Goal: Task Accomplishment & Management: Complete application form

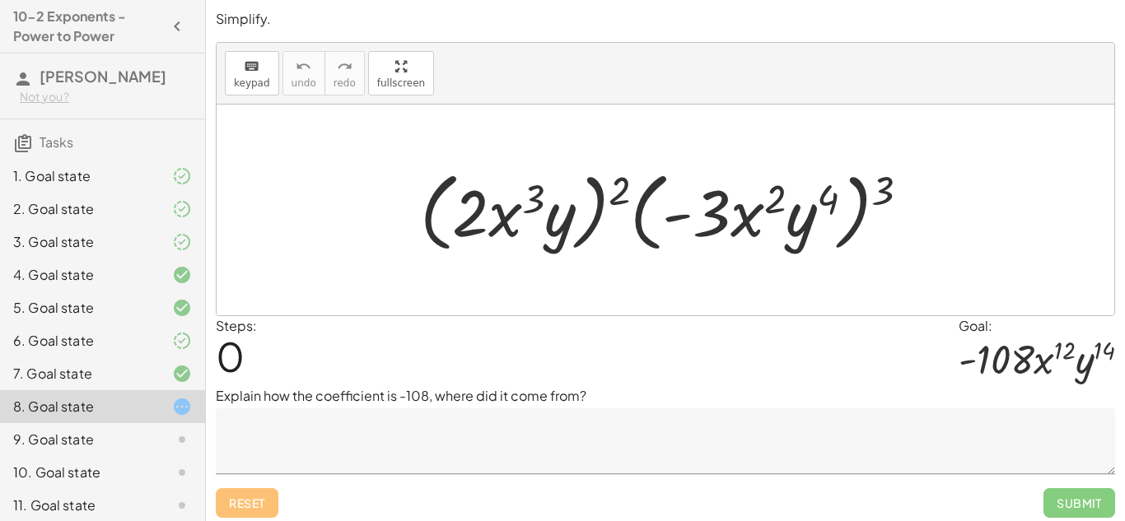
scroll to position [7, 0]
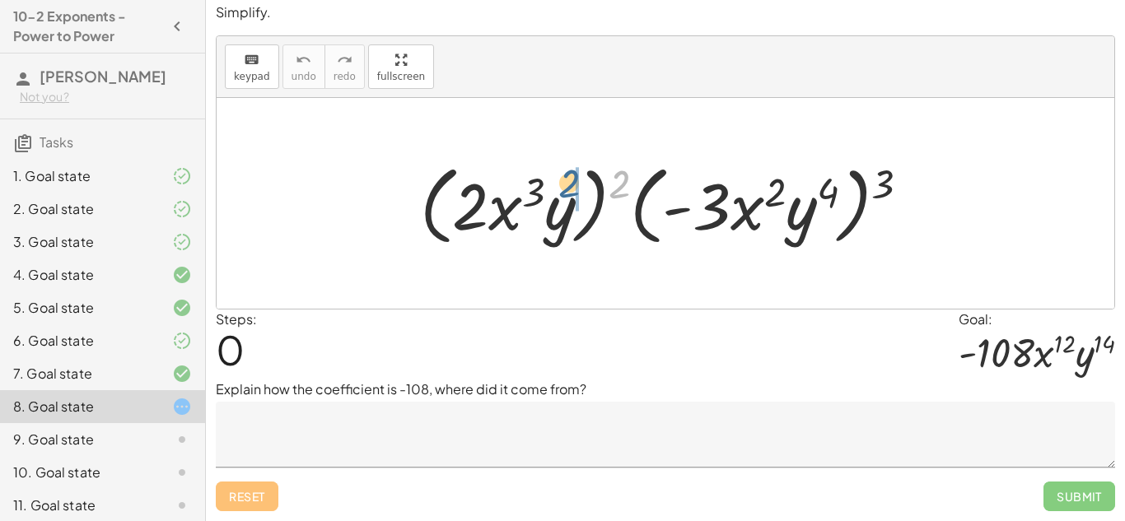
drag, startPoint x: 623, startPoint y: 185, endPoint x: 570, endPoint y: 184, distance: 53.5
click at [570, 184] on div at bounding box center [671, 203] width 519 height 95
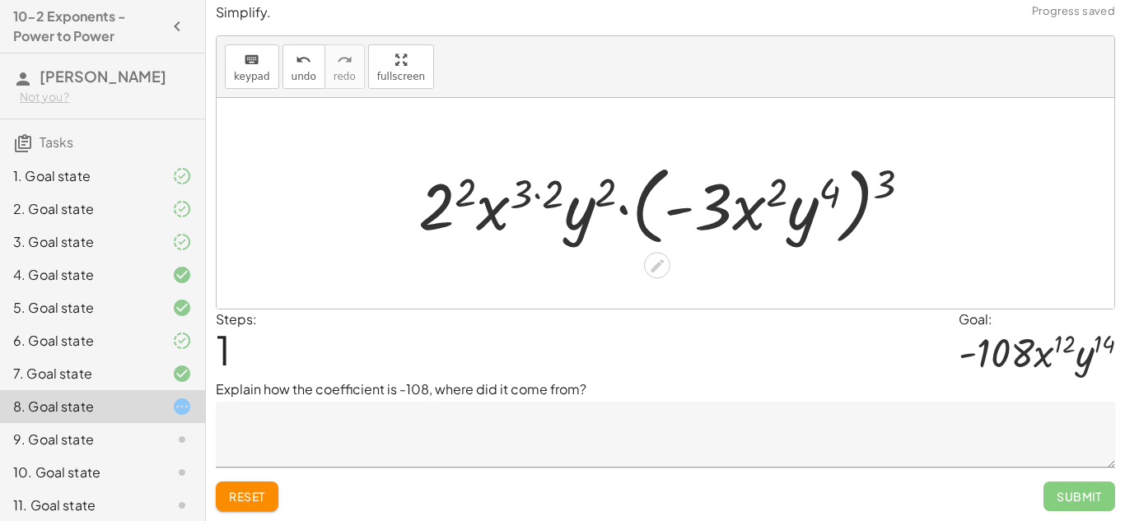
click at [469, 190] on div at bounding box center [671, 203] width 523 height 95
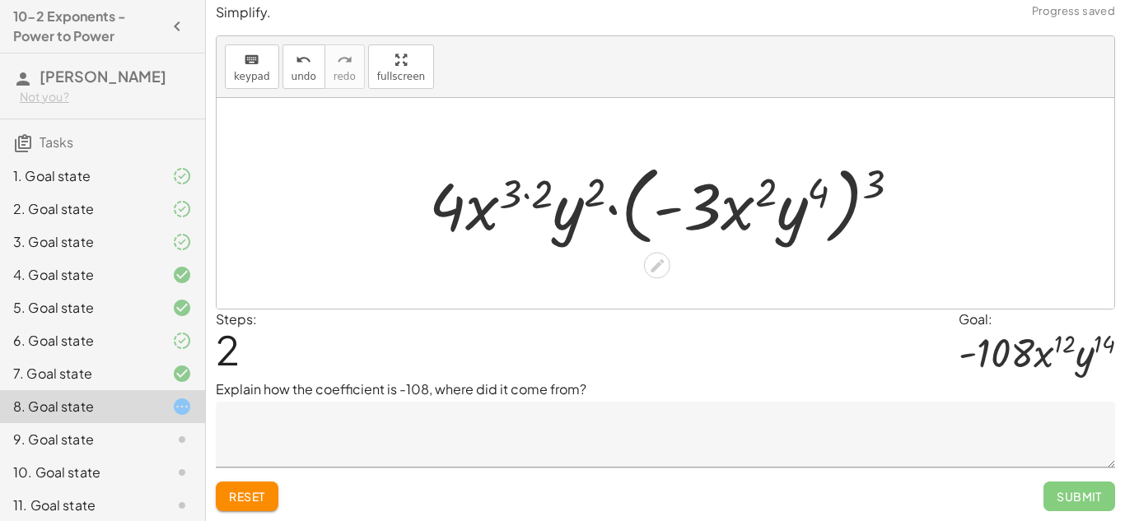
click at [533, 200] on div at bounding box center [671, 203] width 501 height 95
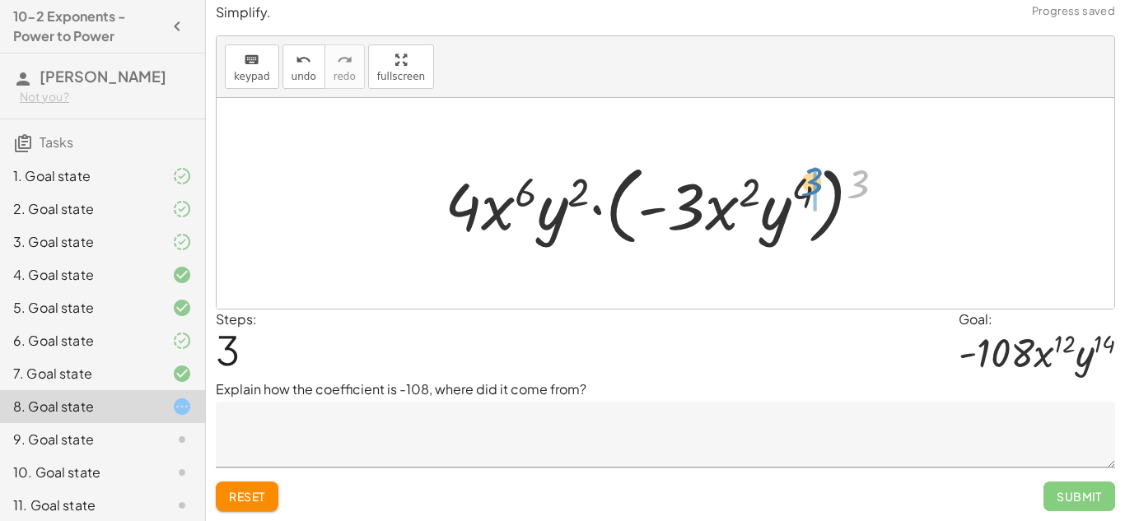
drag, startPoint x: 858, startPoint y: 180, endPoint x: 808, endPoint y: 179, distance: 49.4
click at [808, 179] on div at bounding box center [670, 203] width 469 height 95
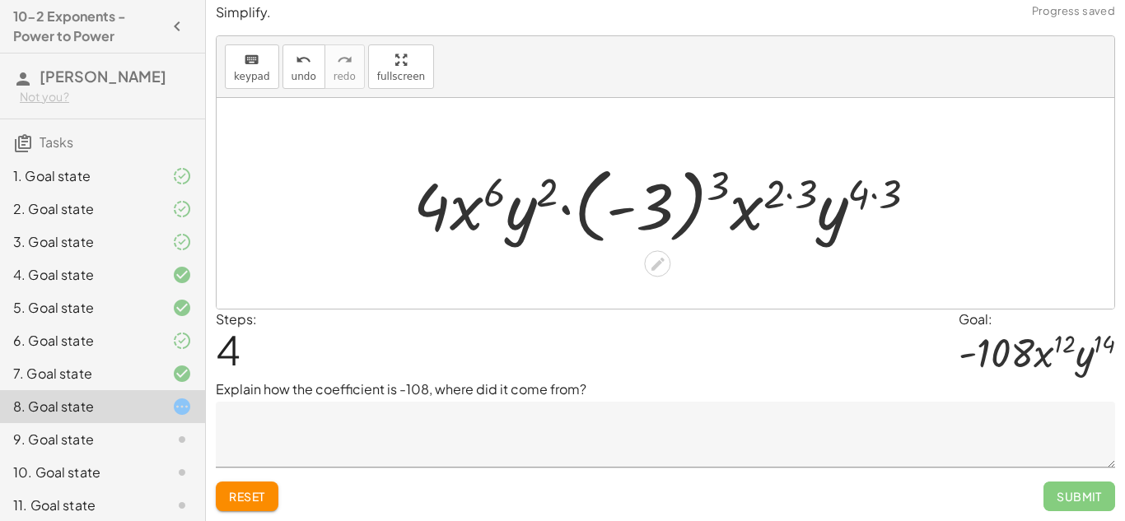
click at [722, 185] on div at bounding box center [671, 203] width 533 height 91
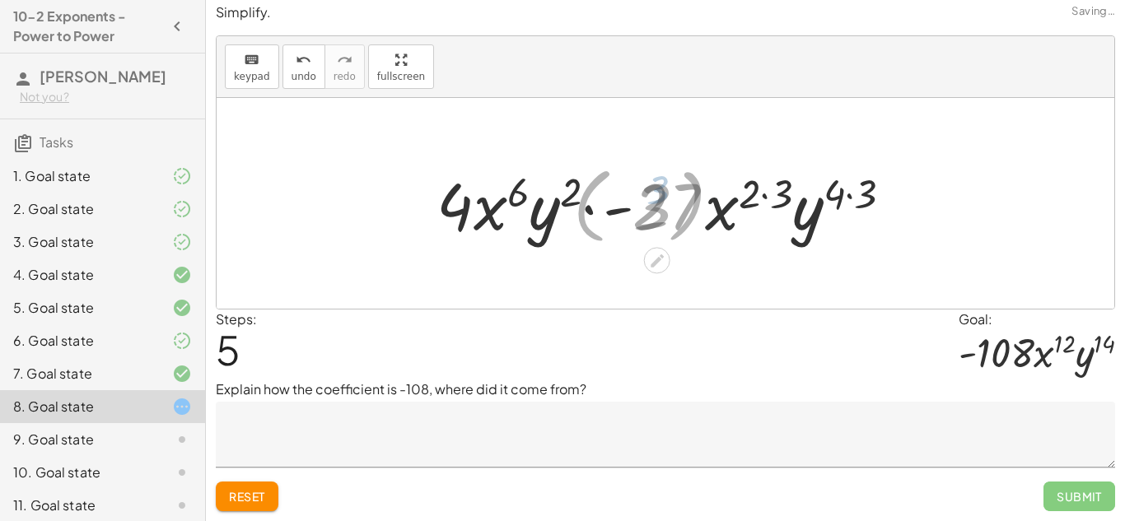
click at [722, 185] on div at bounding box center [671, 203] width 474 height 85
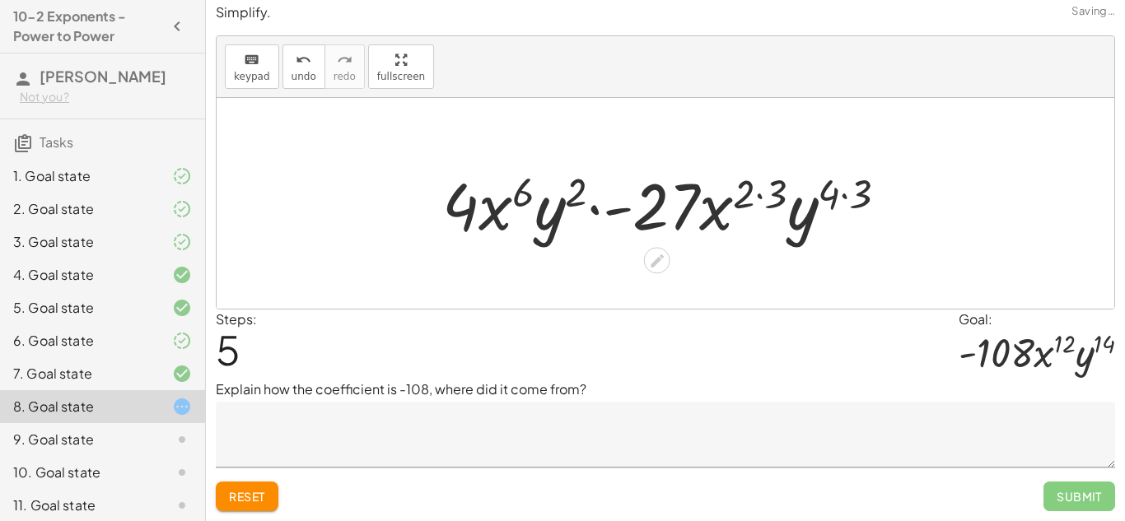
click at [746, 198] on div at bounding box center [671, 203] width 474 height 85
click at [771, 191] on div at bounding box center [671, 203] width 474 height 85
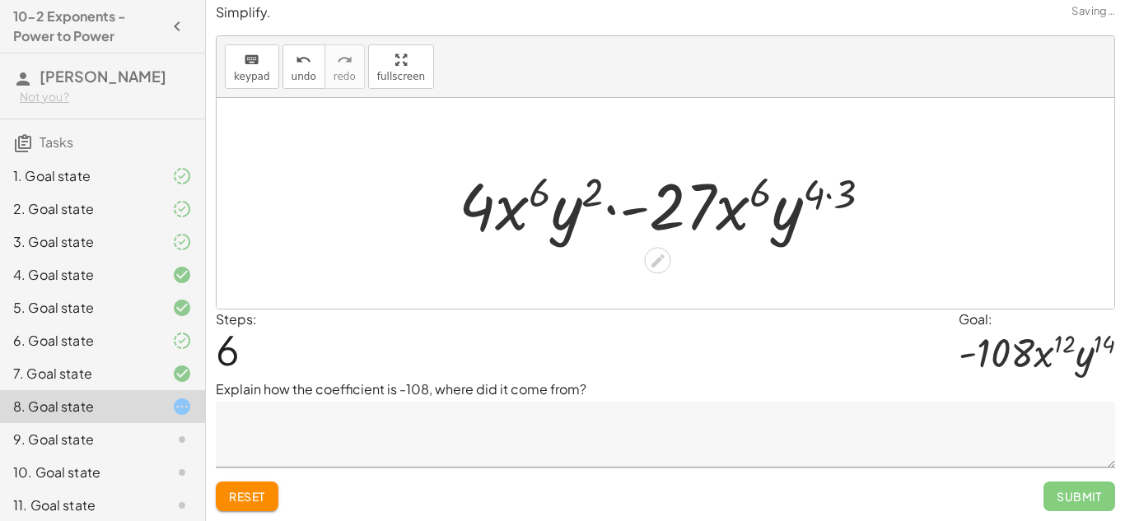
click at [827, 196] on div at bounding box center [671, 203] width 443 height 85
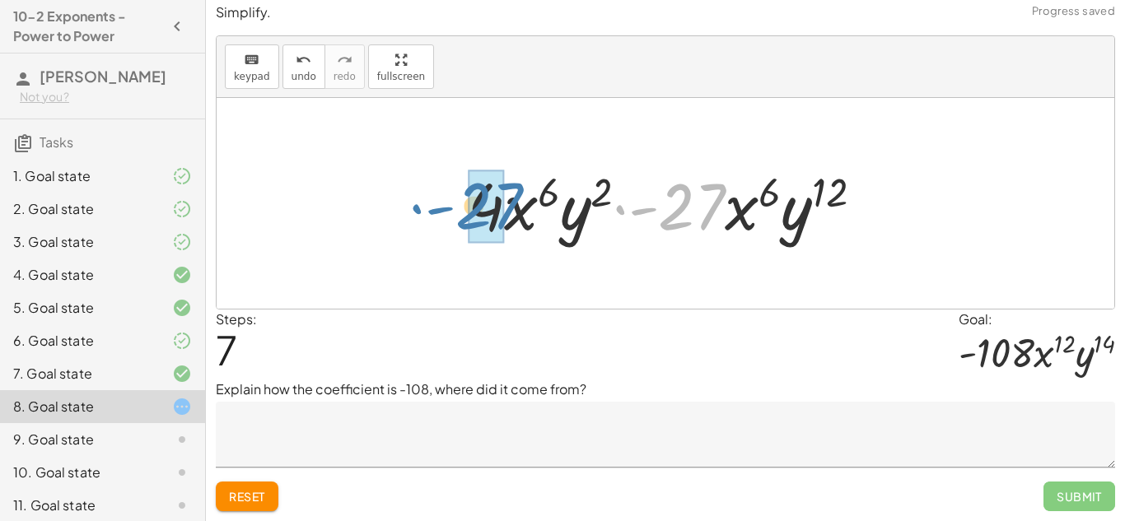
drag, startPoint x: 716, startPoint y: 204, endPoint x: 513, endPoint y: 203, distance: 203.4
click at [513, 203] on div at bounding box center [671, 203] width 425 height 85
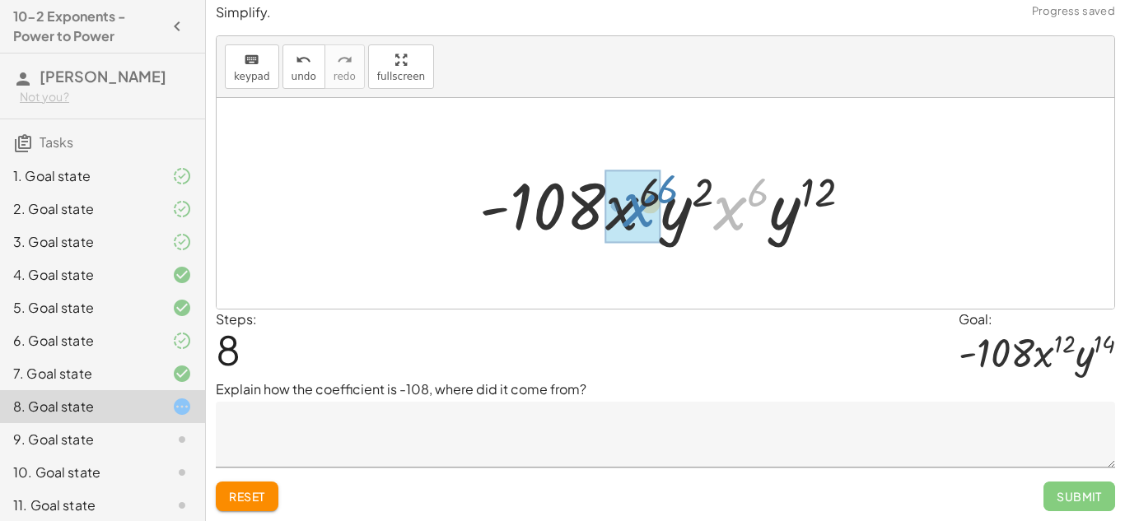
drag, startPoint x: 743, startPoint y: 213, endPoint x: 651, endPoint y: 210, distance: 92.3
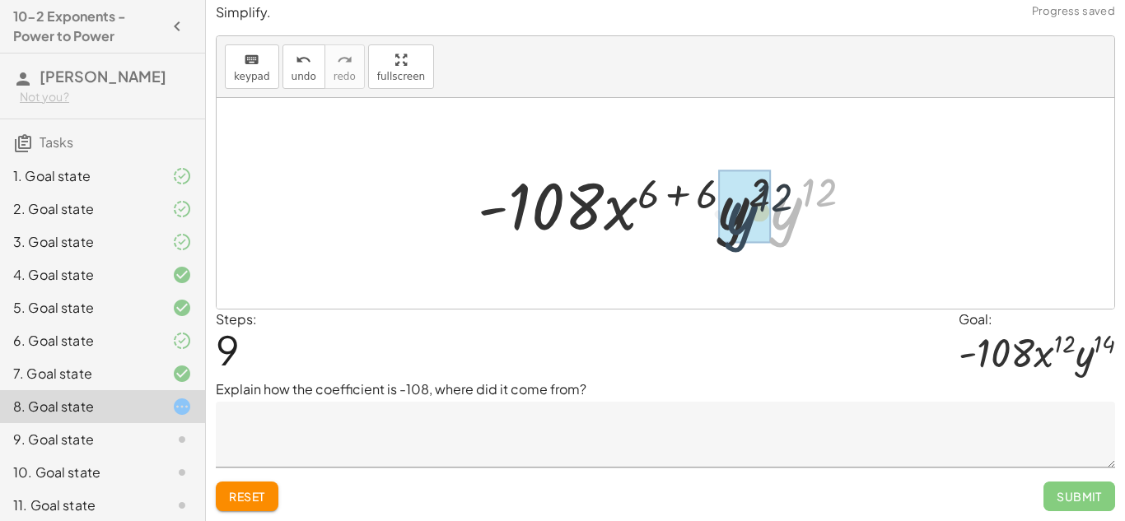
drag, startPoint x: 780, startPoint y: 221, endPoint x: 729, endPoint y: 226, distance: 51.3
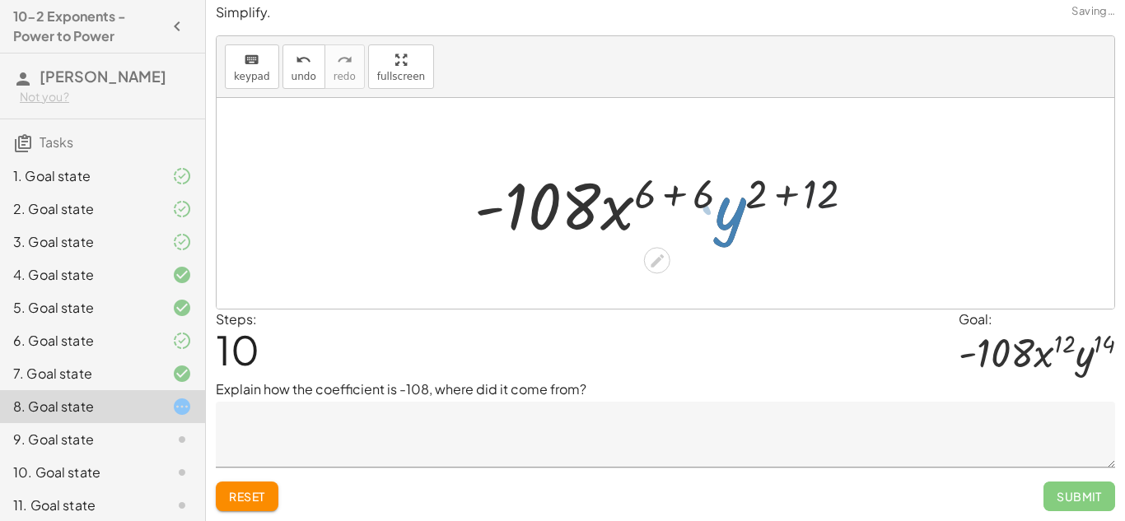
click at [671, 189] on div at bounding box center [671, 203] width 411 height 85
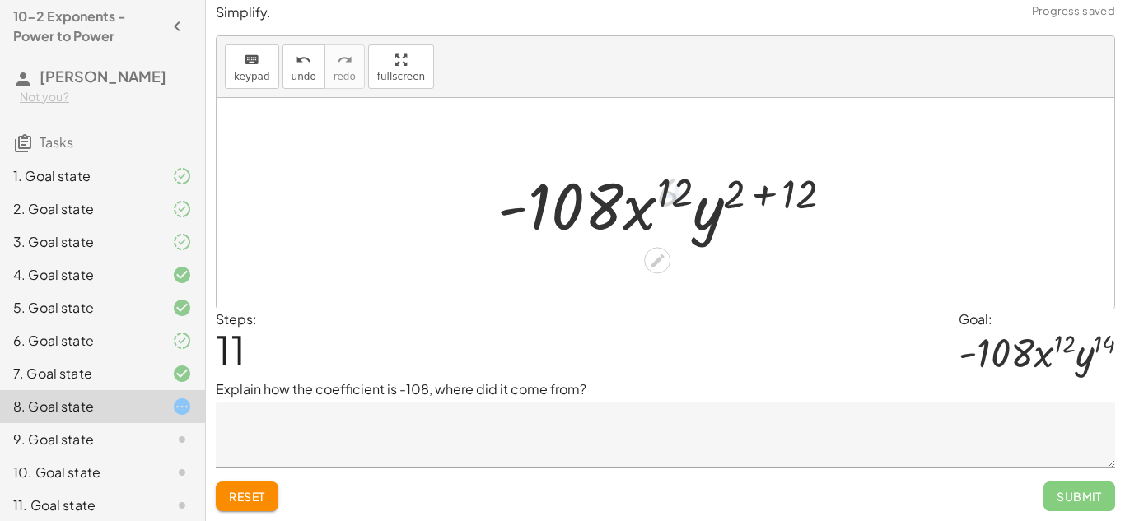
click at [760, 193] on div at bounding box center [671, 203] width 365 height 85
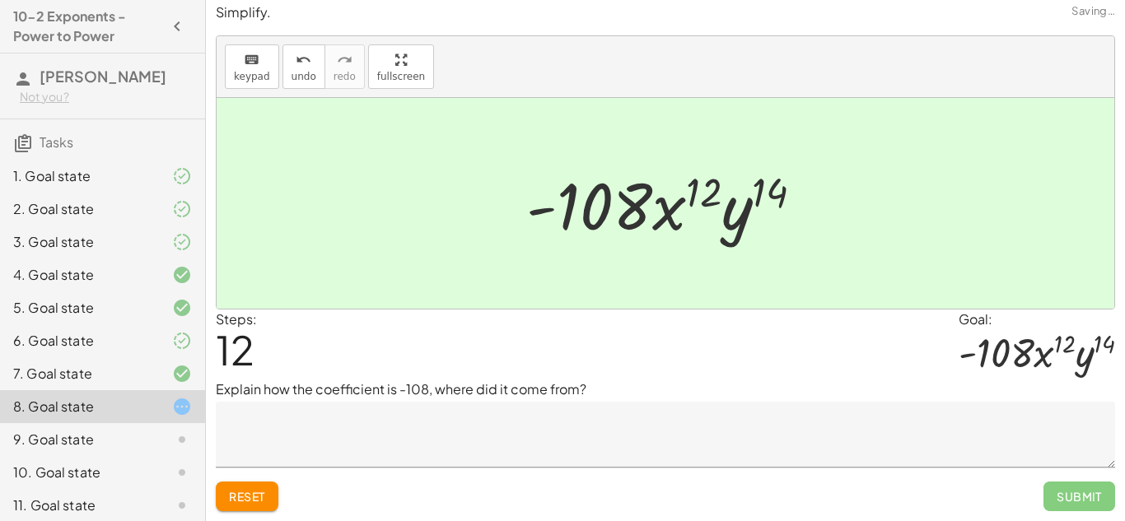
click at [423, 421] on textarea at bounding box center [665, 435] width 899 height 66
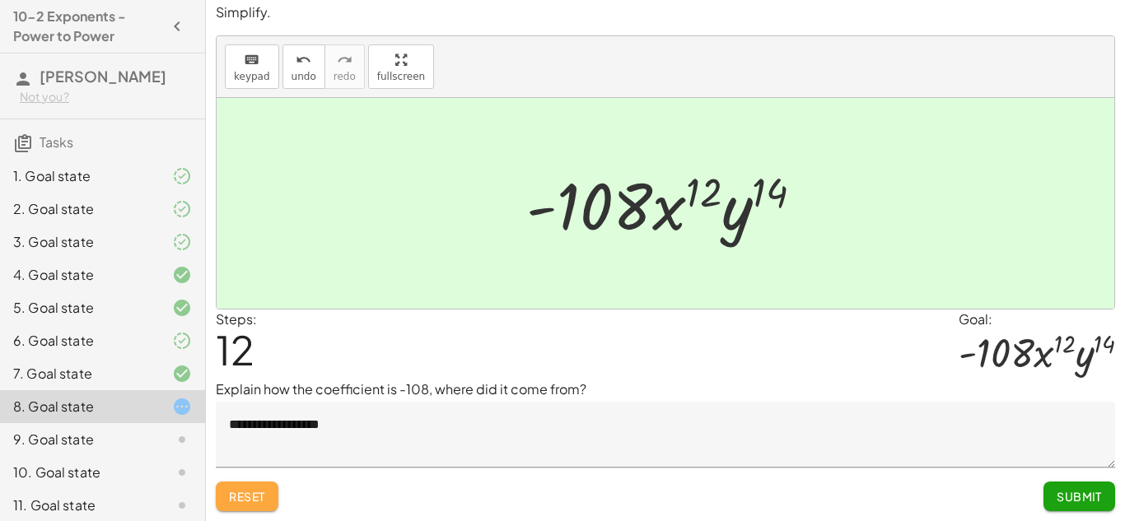
click at [255, 491] on span "Reset" at bounding box center [247, 496] width 36 height 15
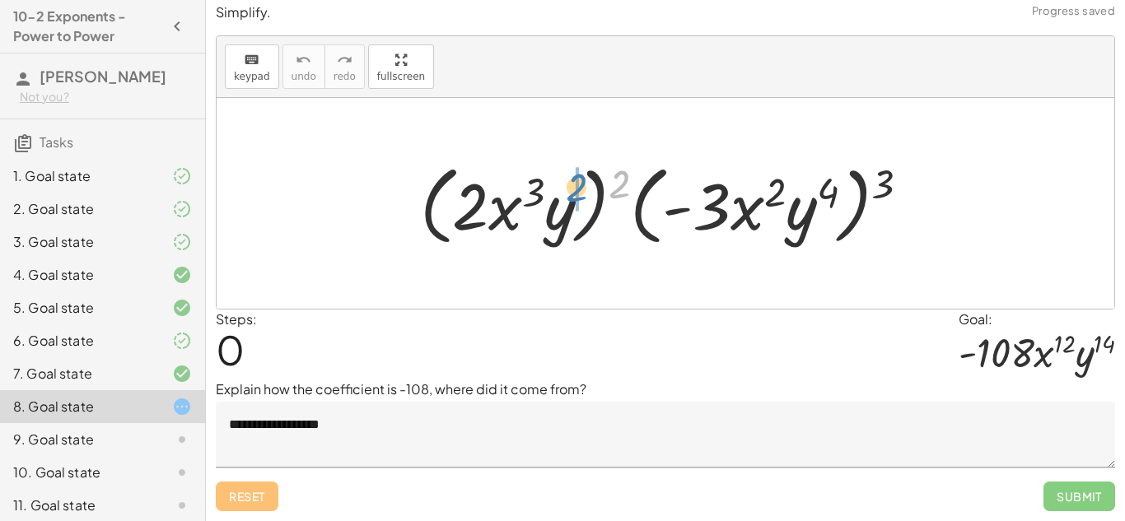
drag, startPoint x: 617, startPoint y: 189, endPoint x: 571, endPoint y: 192, distance: 46.2
click at [571, 192] on div at bounding box center [671, 203] width 519 height 95
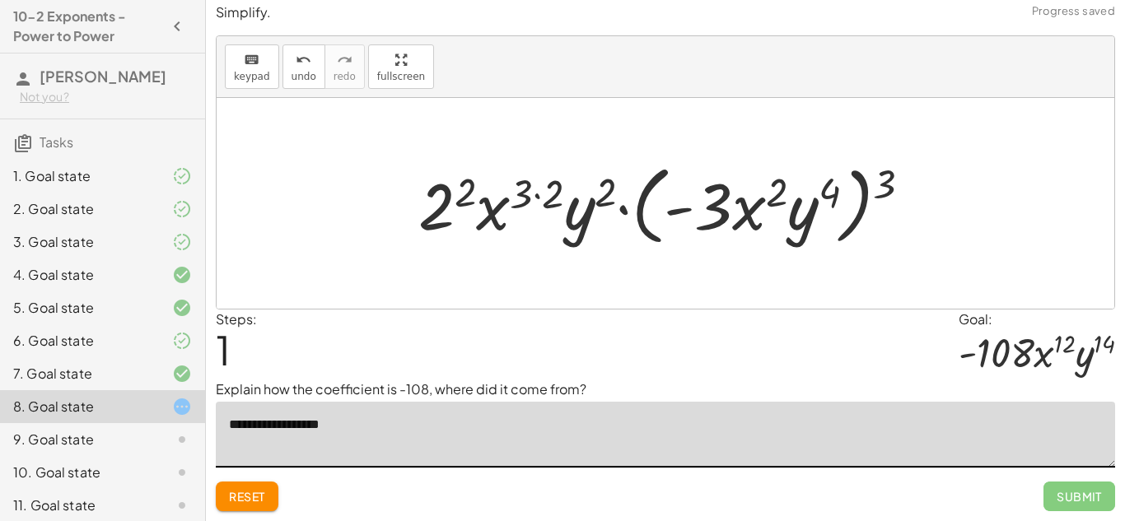
click at [439, 422] on textarea "**********" at bounding box center [665, 435] width 899 height 66
click at [458, 189] on div at bounding box center [671, 203] width 523 height 95
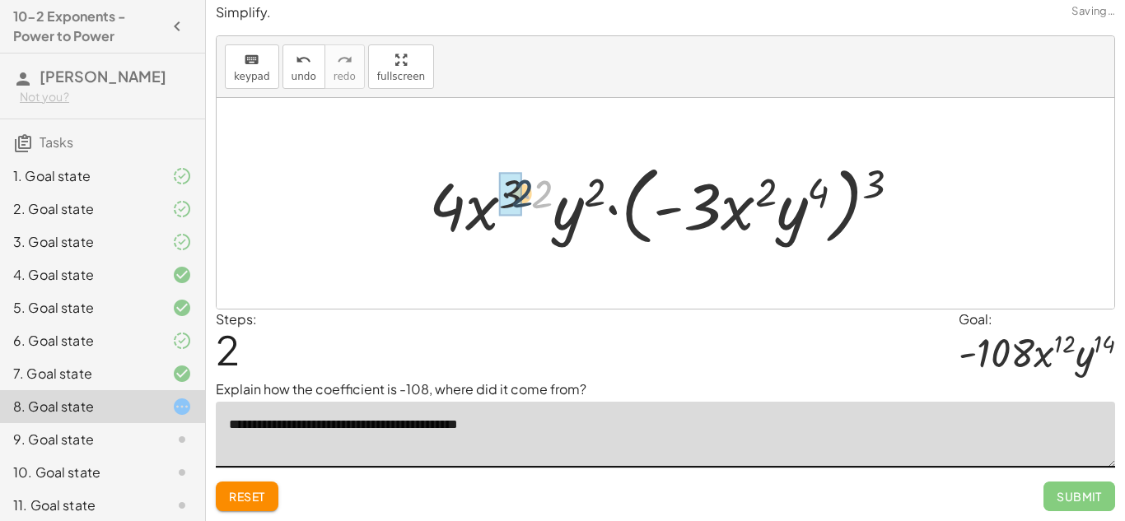
drag, startPoint x: 534, startPoint y: 193, endPoint x: 511, endPoint y: 192, distance: 23.1
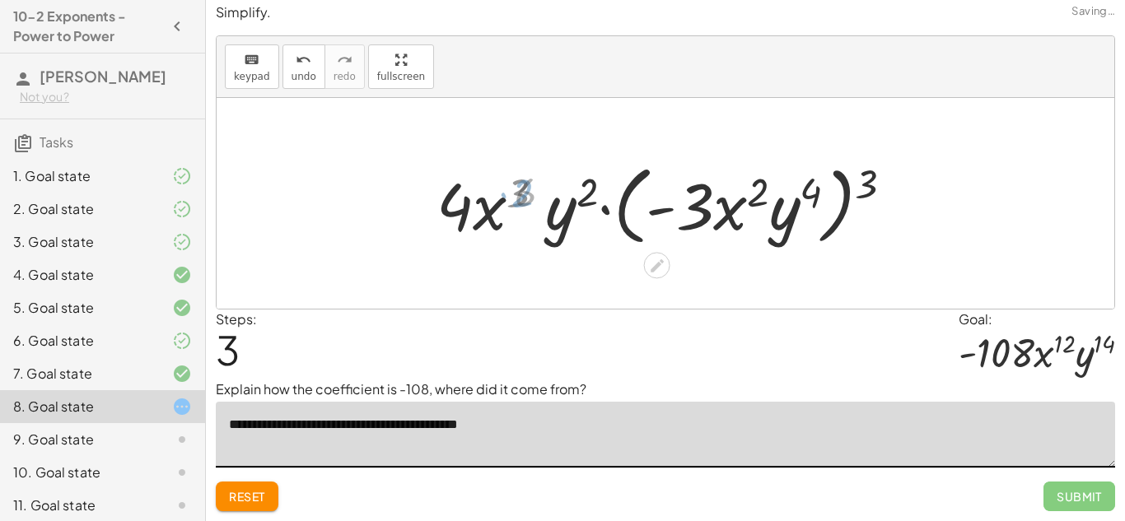
click at [511, 192] on div at bounding box center [670, 203] width 469 height 95
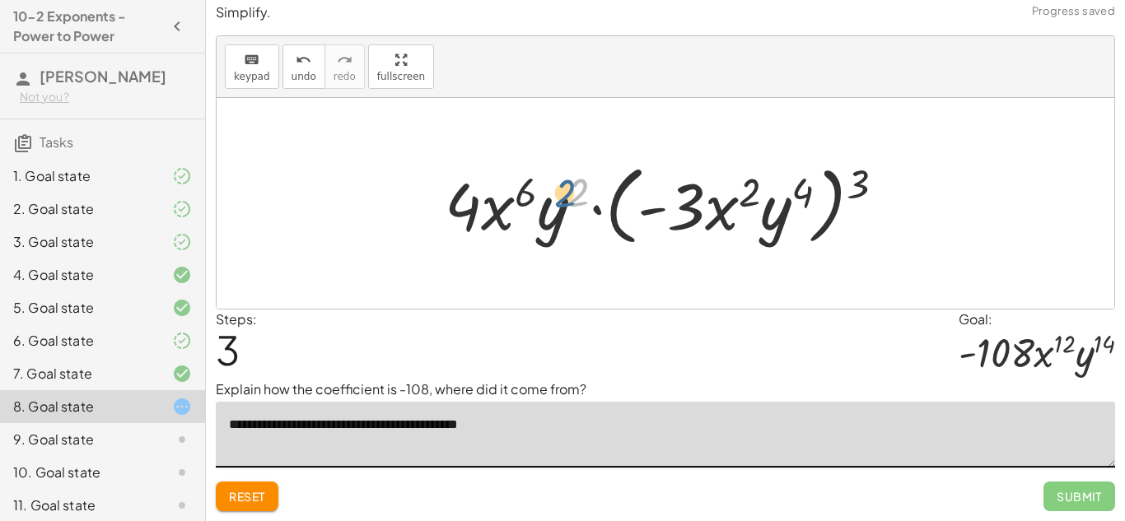
drag, startPoint x: 581, startPoint y: 192, endPoint x: 571, endPoint y: 191, distance: 10.7
click at [571, 191] on div at bounding box center [670, 203] width 469 height 95
drag, startPoint x: 853, startPoint y: 178, endPoint x: 807, endPoint y: 184, distance: 46.6
click at [807, 184] on div at bounding box center [670, 203] width 469 height 95
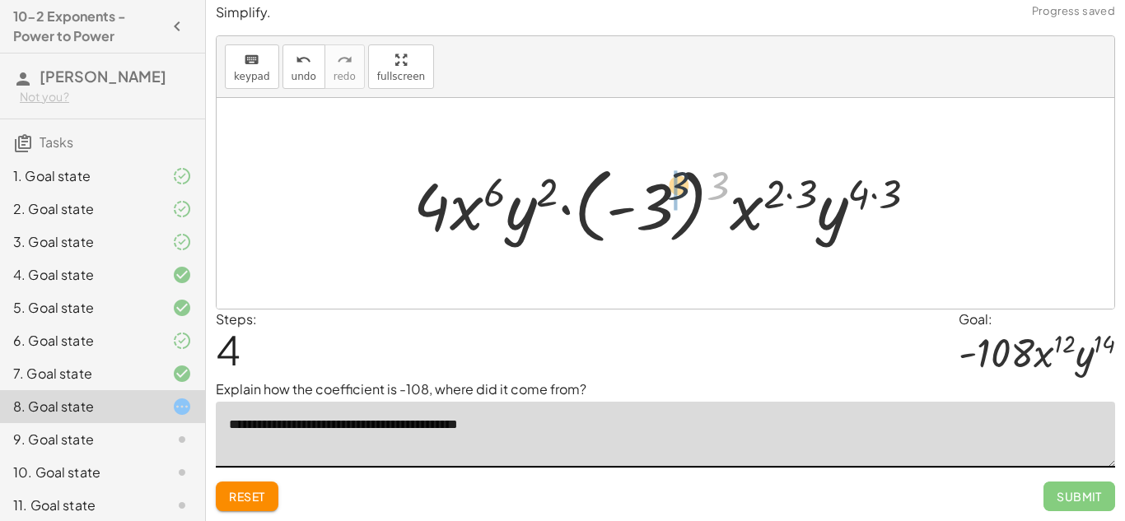
drag, startPoint x: 711, startPoint y: 189, endPoint x: 664, endPoint y: 189, distance: 47.8
click at [664, 189] on div at bounding box center [671, 203] width 533 height 91
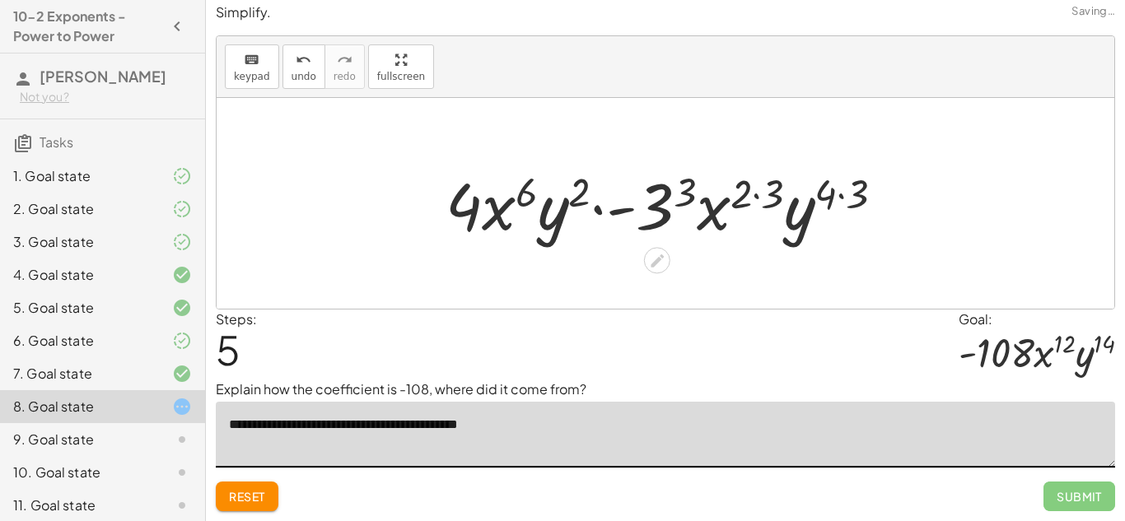
click at [780, 190] on div at bounding box center [671, 203] width 468 height 85
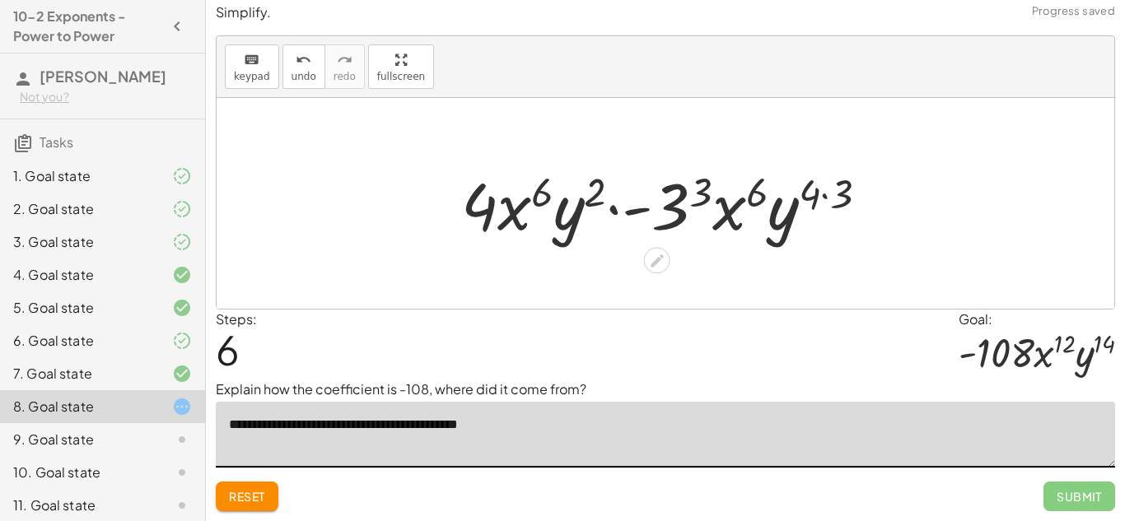
click at [832, 195] on div at bounding box center [671, 203] width 436 height 85
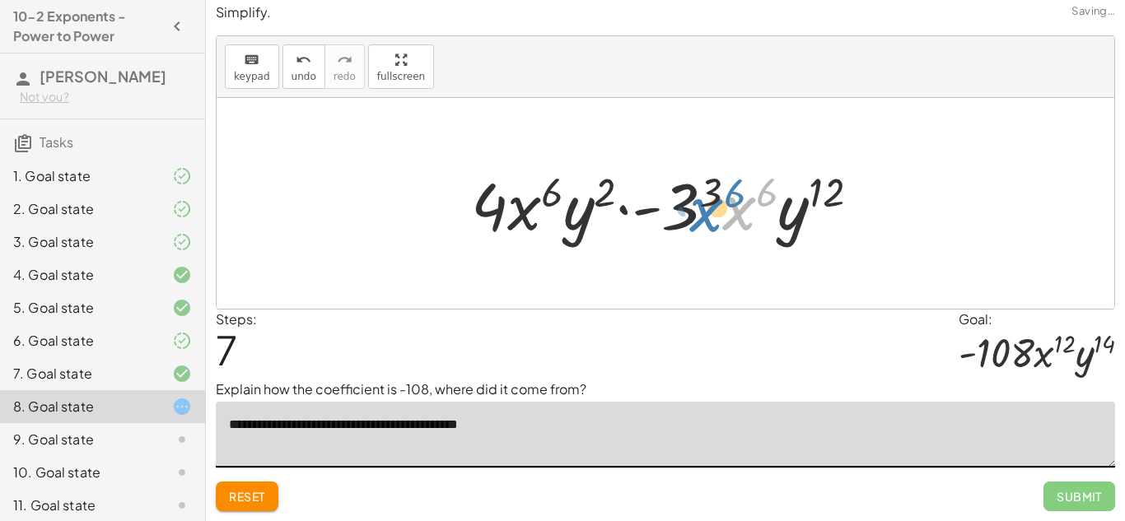
drag, startPoint x: 722, startPoint y: 190, endPoint x: 692, endPoint y: 191, distance: 30.5
click at [692, 191] on div at bounding box center [672, 203] width 418 height 85
drag, startPoint x: 703, startPoint y: 189, endPoint x: 678, endPoint y: 197, distance: 26.6
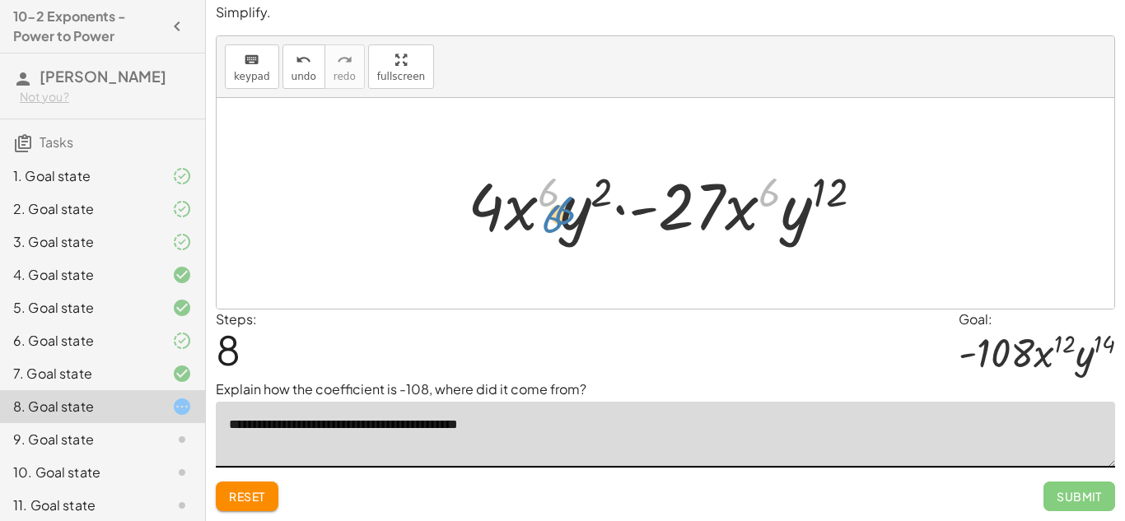
drag, startPoint x: 760, startPoint y: 207, endPoint x: 556, endPoint y: 225, distance: 205.0
click at [556, 225] on div at bounding box center [671, 203] width 425 height 85
drag, startPoint x: 760, startPoint y: 205, endPoint x: 636, endPoint y: 209, distance: 124.4
click at [636, 209] on div at bounding box center [671, 203] width 425 height 85
drag, startPoint x: 738, startPoint y: 213, endPoint x: 538, endPoint y: 209, distance: 200.1
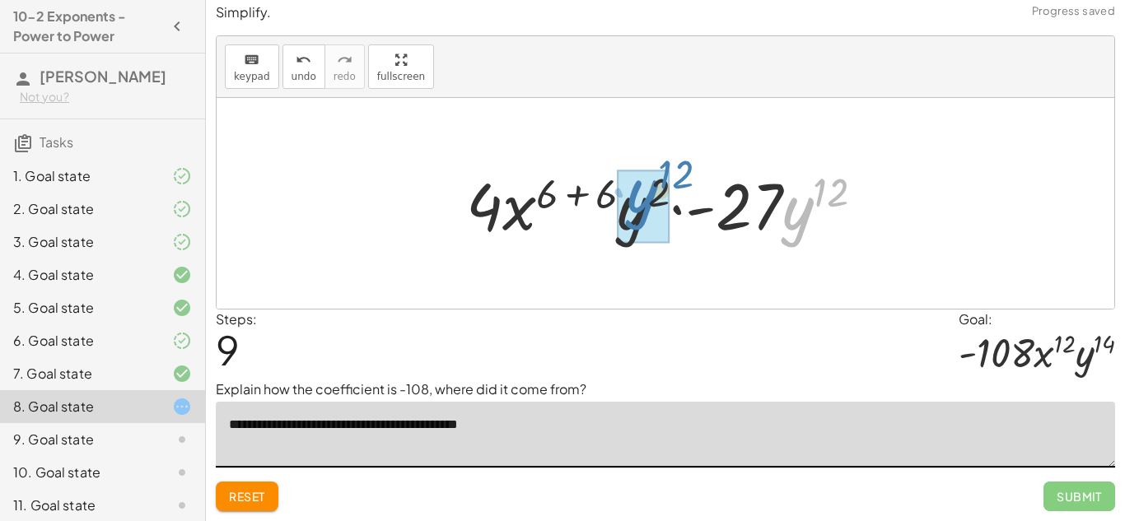
drag, startPoint x: 810, startPoint y: 207, endPoint x: 651, endPoint y: 195, distance: 159.4
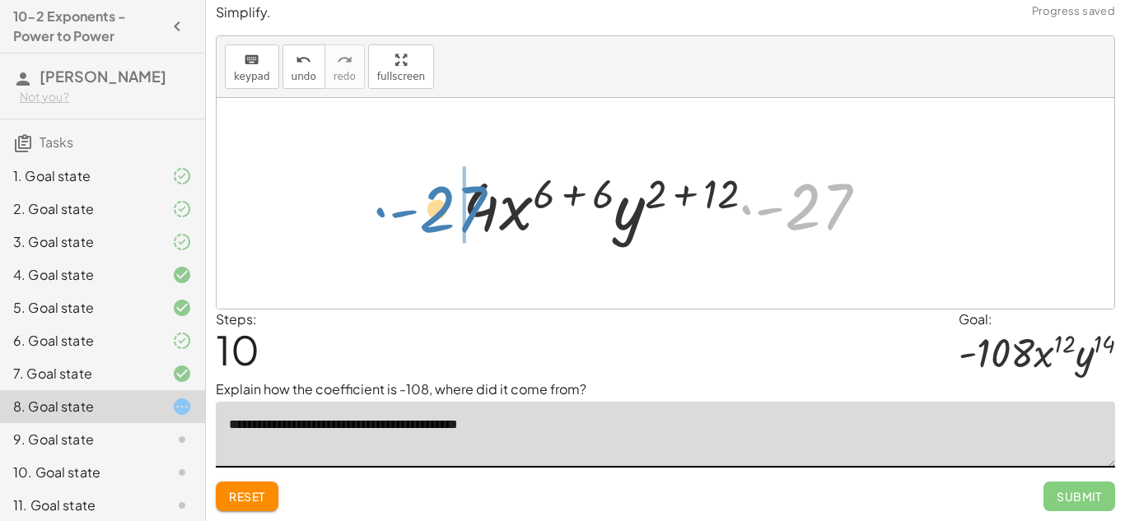
drag, startPoint x: 806, startPoint y: 201, endPoint x: 442, endPoint y: 204, distance: 363.9
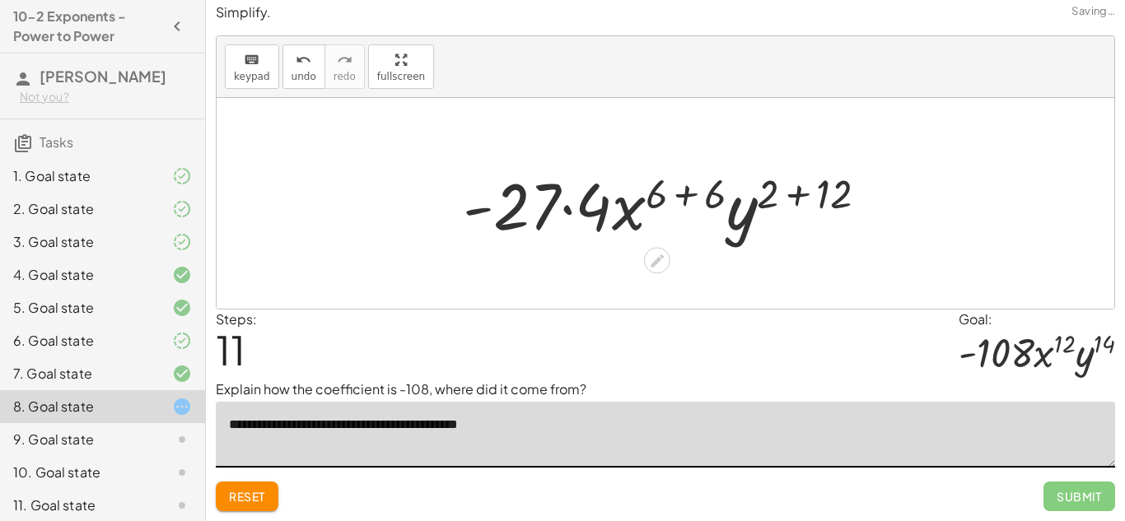
click at [686, 189] on div at bounding box center [671, 203] width 434 height 85
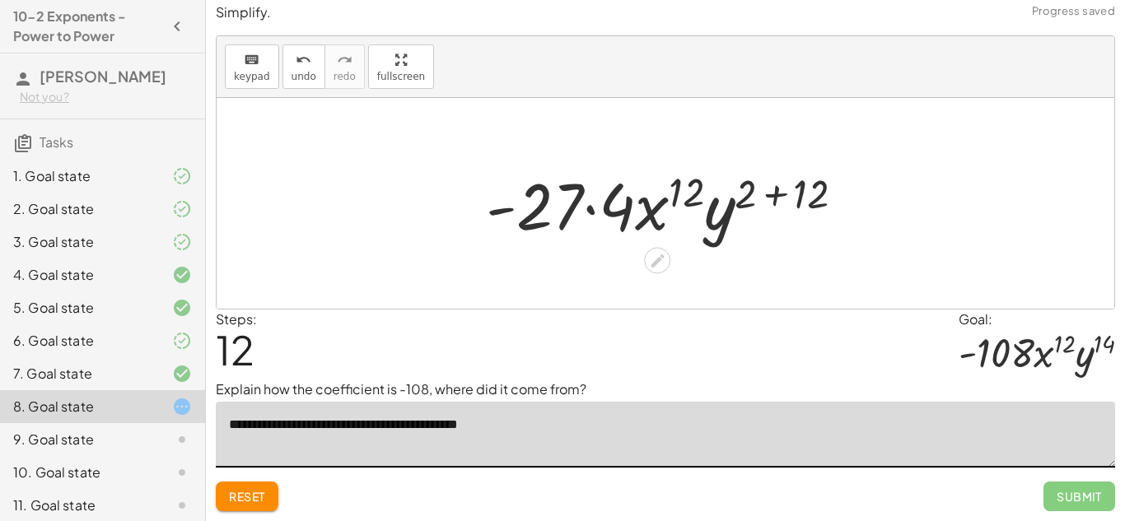
click at [773, 191] on div at bounding box center [672, 203] width 388 height 85
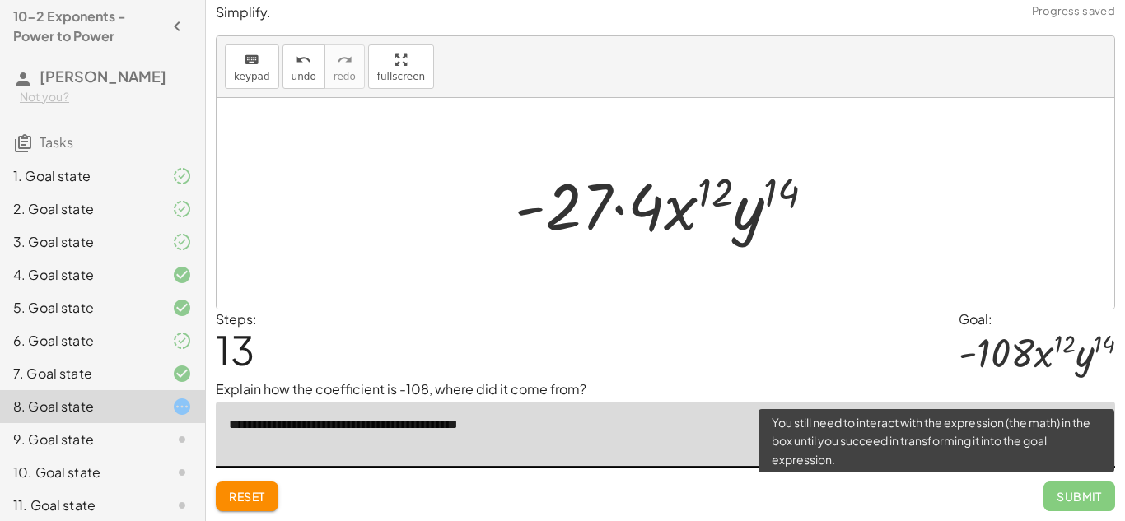
type textarea "**********"
click at [1069, 500] on span "Submit" at bounding box center [1079, 497] width 72 height 30
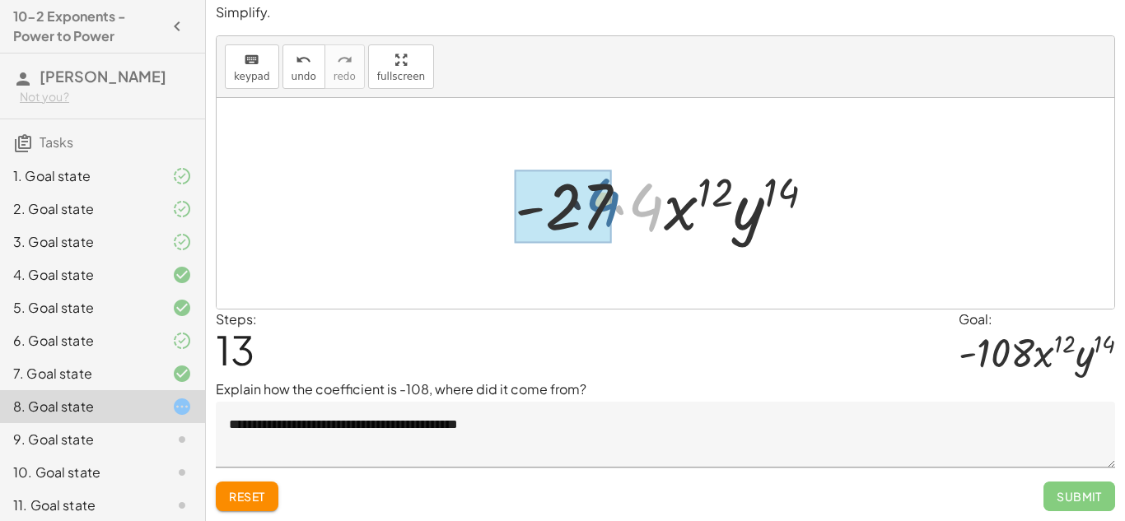
drag, startPoint x: 656, startPoint y: 207, endPoint x: 607, endPoint y: 203, distance: 49.6
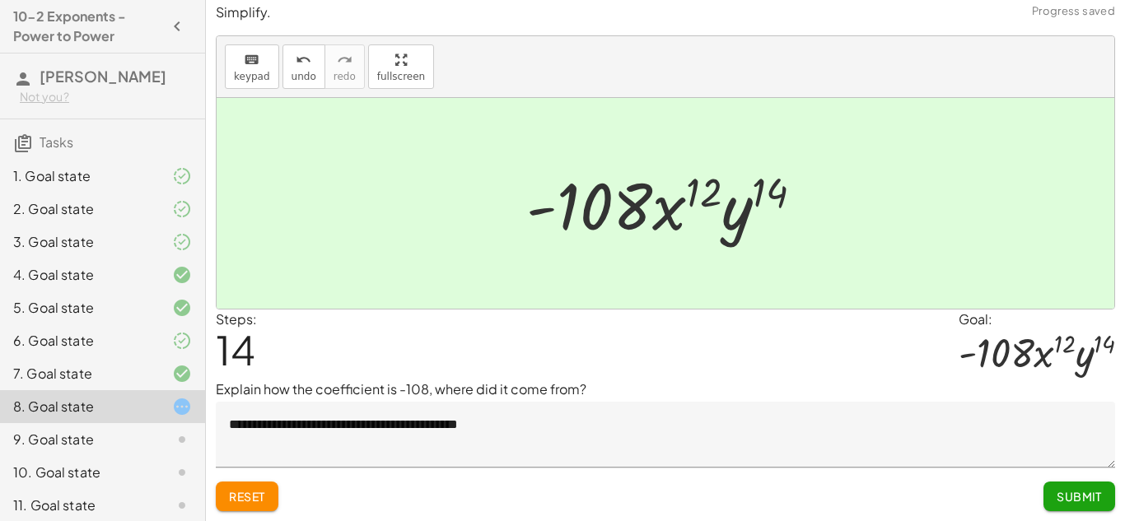
click at [1083, 496] on span "Submit" at bounding box center [1078, 496] width 45 height 15
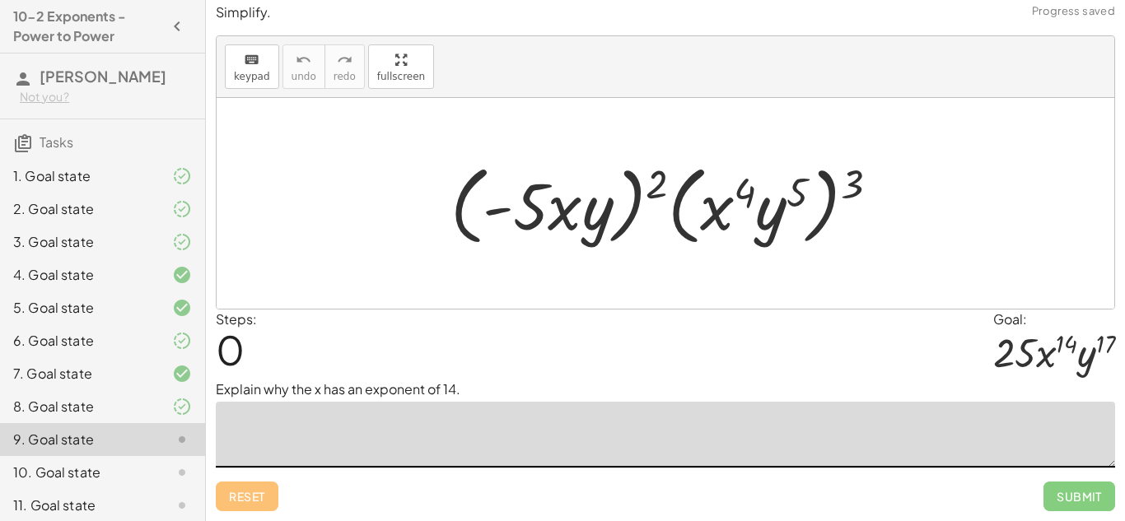
click at [523, 412] on textarea at bounding box center [665, 435] width 899 height 66
drag, startPoint x: 660, startPoint y: 173, endPoint x: 616, endPoint y: 176, distance: 44.6
click at [616, 176] on div at bounding box center [671, 203] width 458 height 95
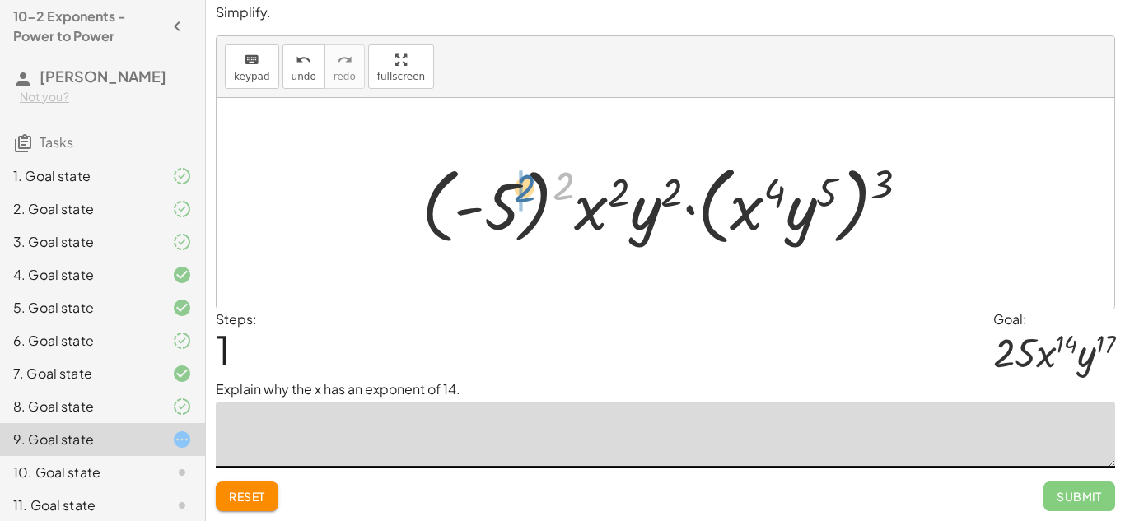
drag, startPoint x: 555, startPoint y: 184, endPoint x: 511, endPoint y: 186, distance: 43.7
click at [511, 186] on div at bounding box center [671, 203] width 517 height 95
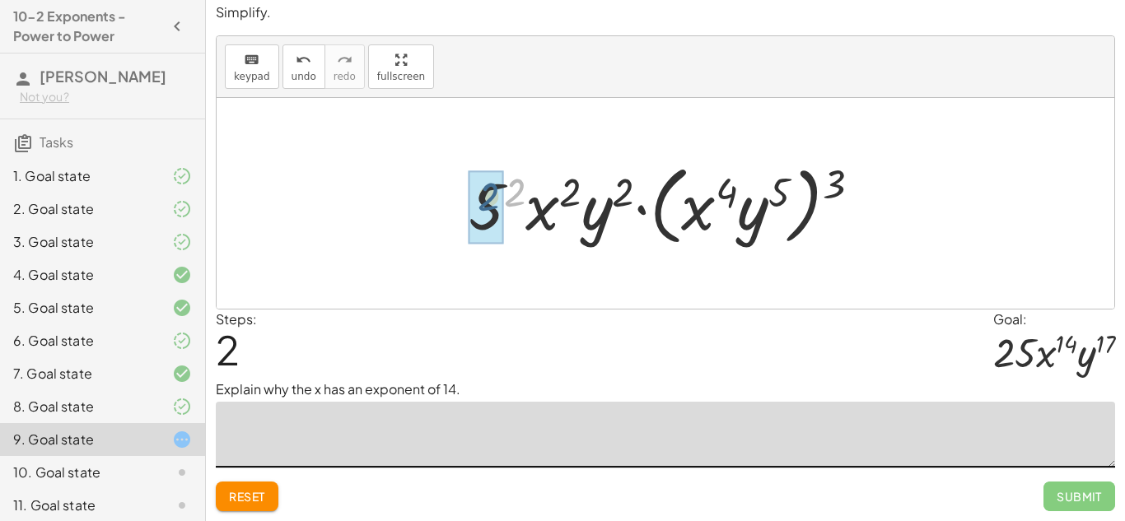
drag, startPoint x: 516, startPoint y: 199, endPoint x: 489, endPoint y: 203, distance: 27.5
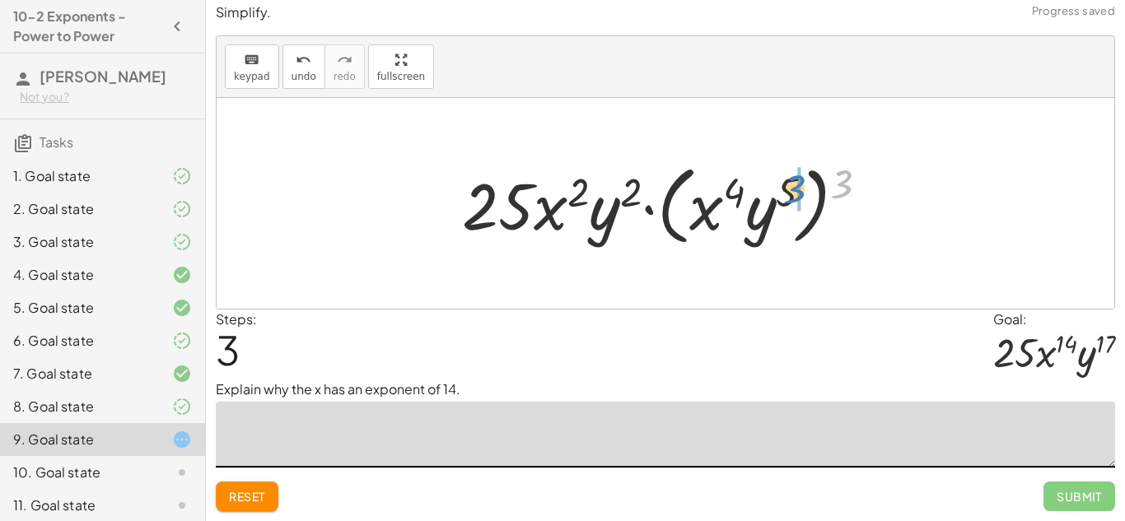
drag, startPoint x: 842, startPoint y: 188, endPoint x: 794, endPoint y: 193, distance: 48.8
click at [794, 193] on div at bounding box center [672, 203] width 436 height 95
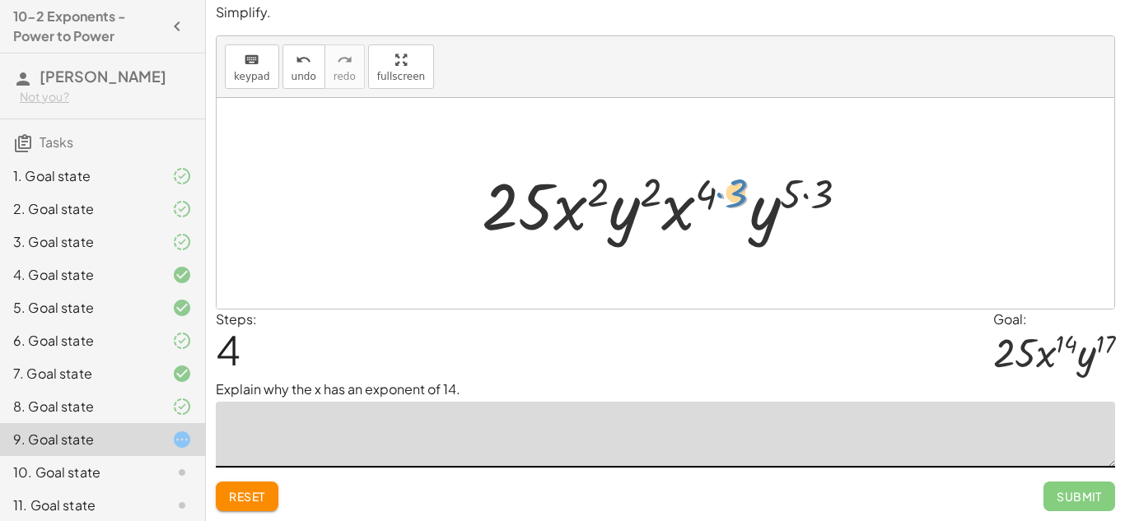
click at [737, 189] on div at bounding box center [671, 203] width 397 height 85
click at [508, 417] on textarea at bounding box center [665, 435] width 899 height 66
click at [431, 422] on textarea "**********" at bounding box center [665, 435] width 899 height 66
click at [502, 426] on textarea "**********" at bounding box center [665, 435] width 899 height 66
click at [553, 428] on textarea "**********" at bounding box center [665, 435] width 899 height 66
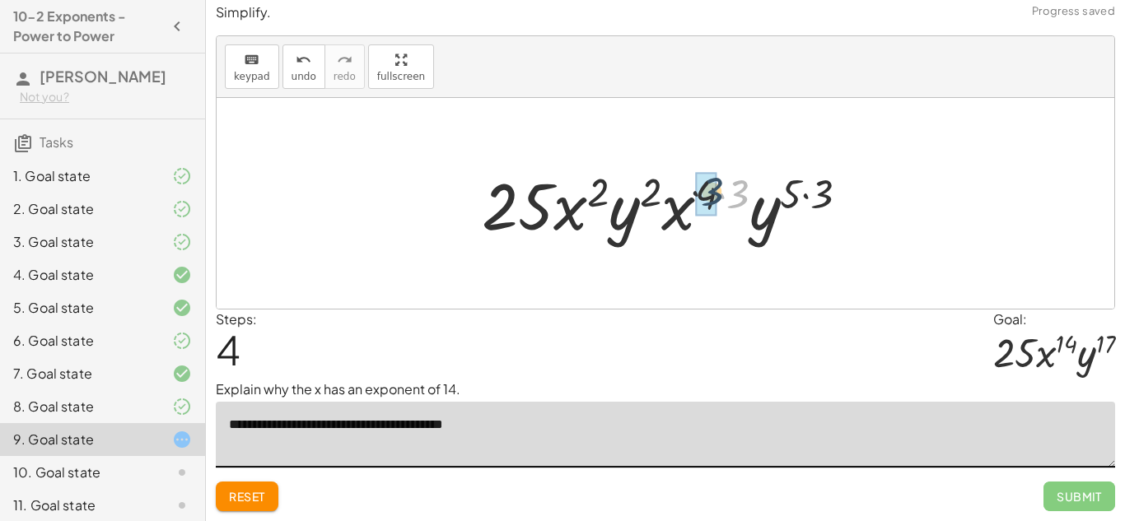
drag, startPoint x: 738, startPoint y: 190, endPoint x: 706, endPoint y: 188, distance: 31.4
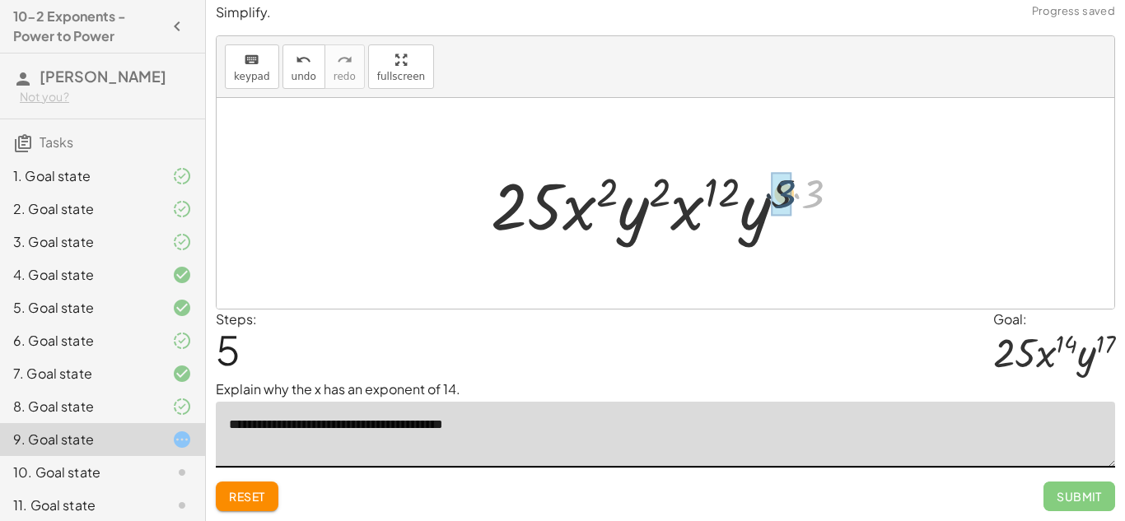
drag, startPoint x: 816, startPoint y: 189, endPoint x: 784, endPoint y: 189, distance: 32.1
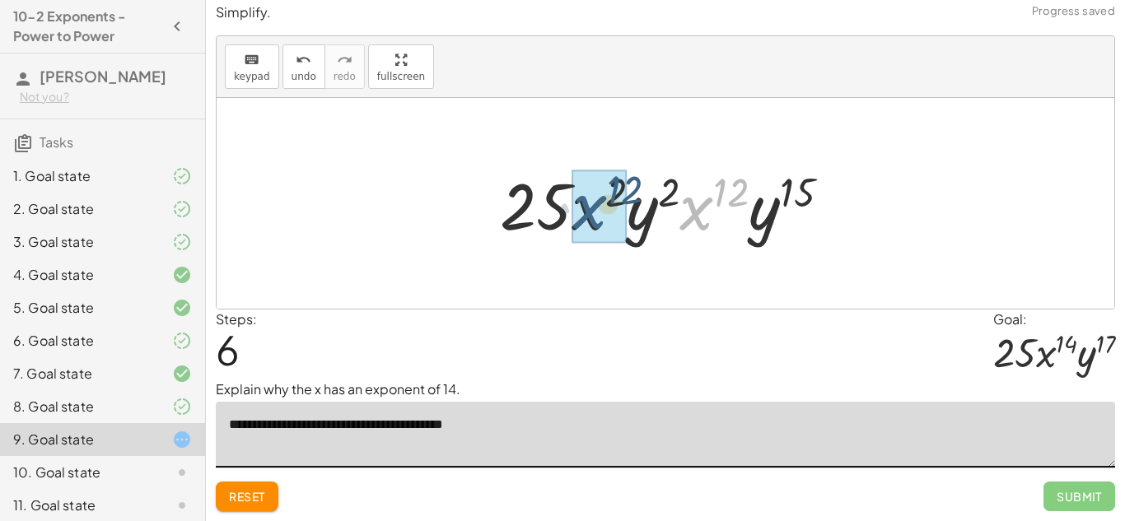
drag, startPoint x: 709, startPoint y: 205, endPoint x: 596, endPoint y: 204, distance: 112.8
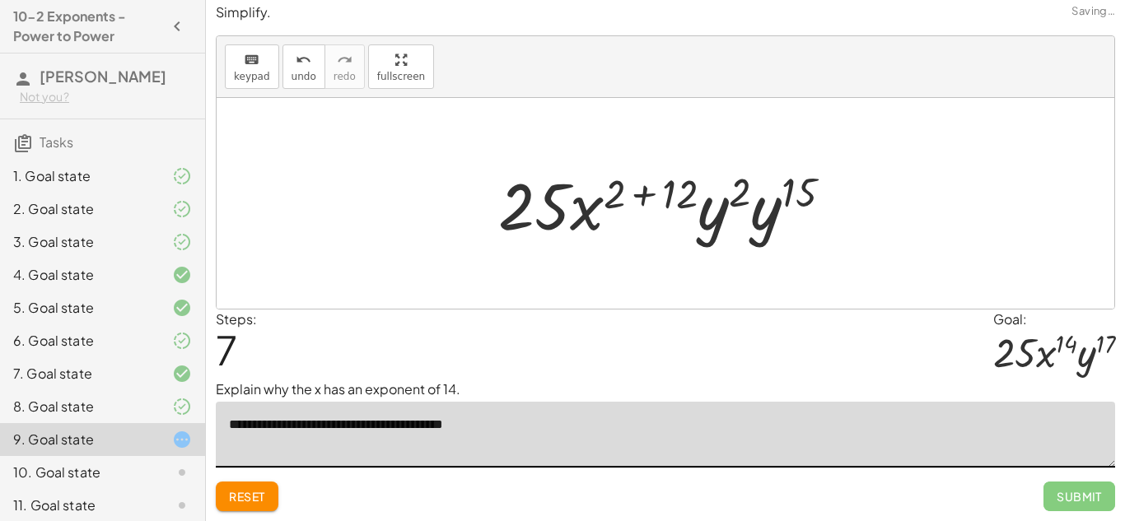
click at [658, 193] on div at bounding box center [671, 203] width 363 height 85
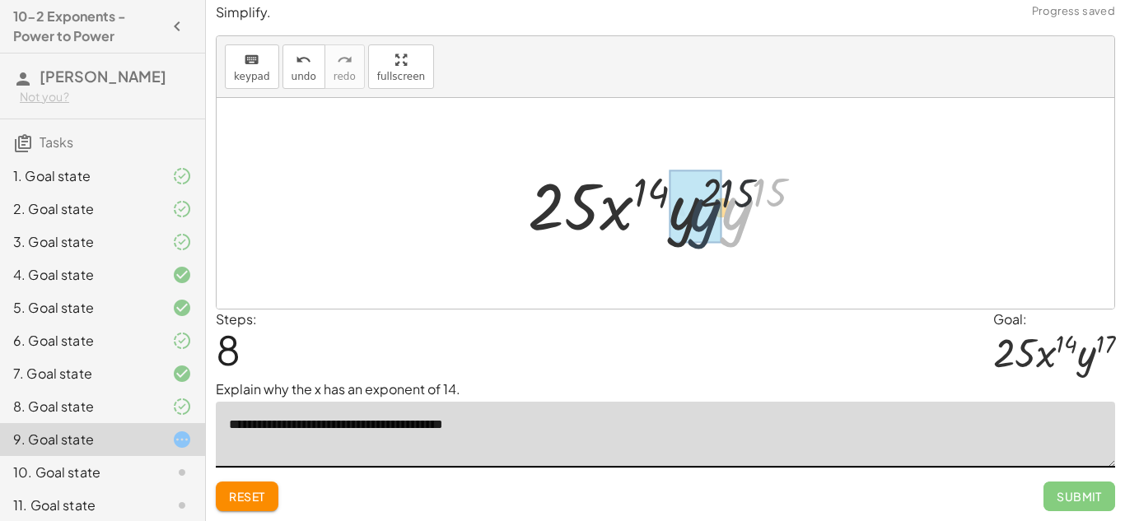
drag, startPoint x: 738, startPoint y: 207, endPoint x: 692, endPoint y: 209, distance: 46.1
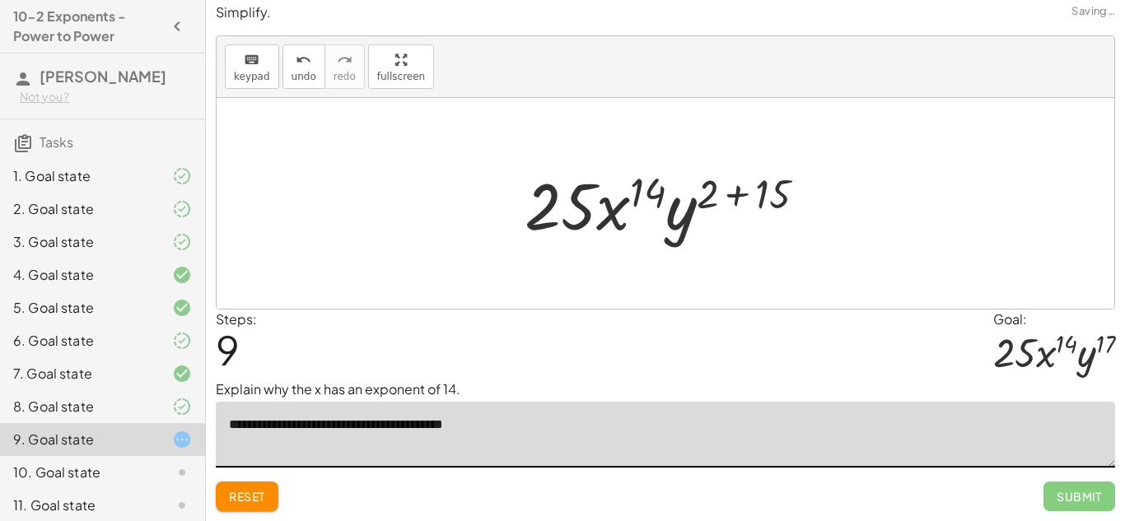
click at [731, 194] on div at bounding box center [671, 203] width 310 height 85
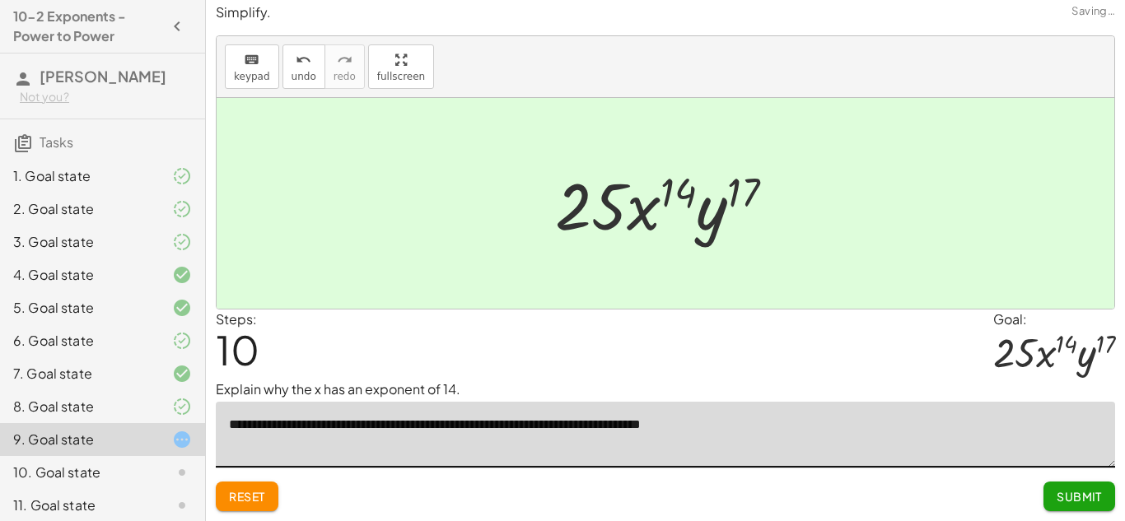
type textarea "**********"
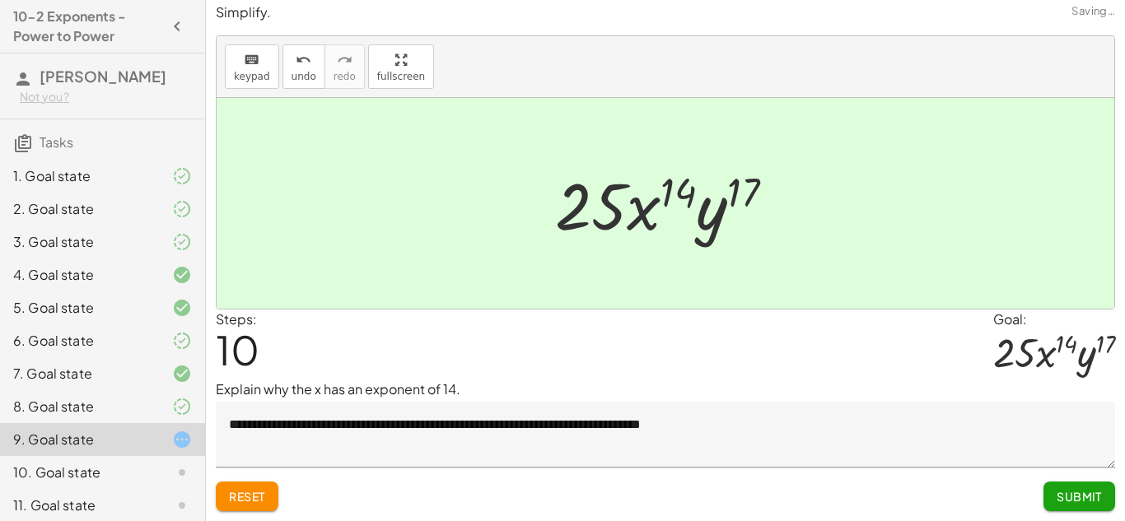
click at [1078, 478] on div "Submit" at bounding box center [1079, 489] width 72 height 43
click at [1083, 489] on span "Submit" at bounding box center [1078, 496] width 45 height 15
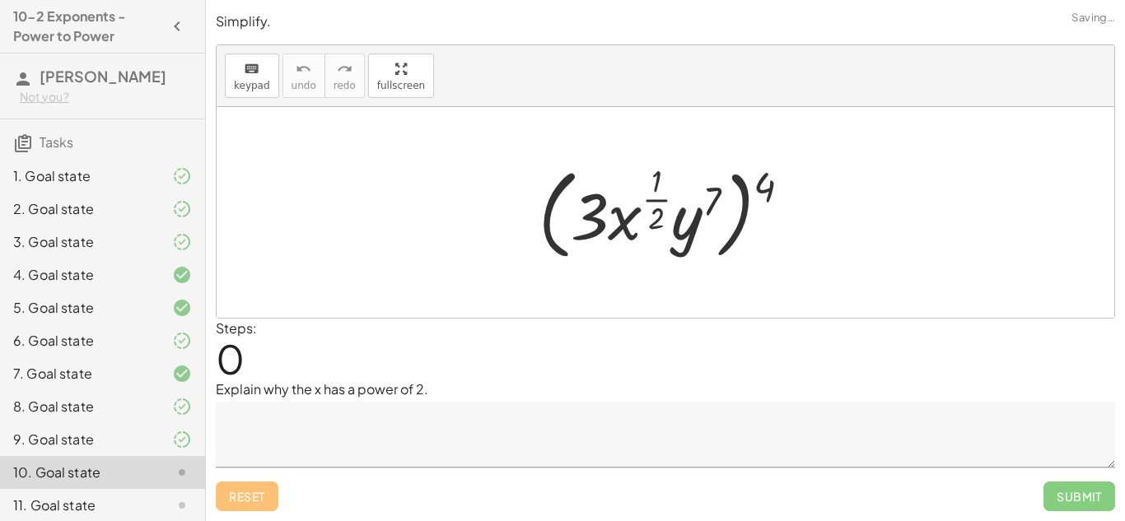
scroll to position [0, 0]
drag, startPoint x: 763, startPoint y: 188, endPoint x: 710, endPoint y: 198, distance: 54.4
click at [710, 198] on div at bounding box center [671, 212] width 282 height 107
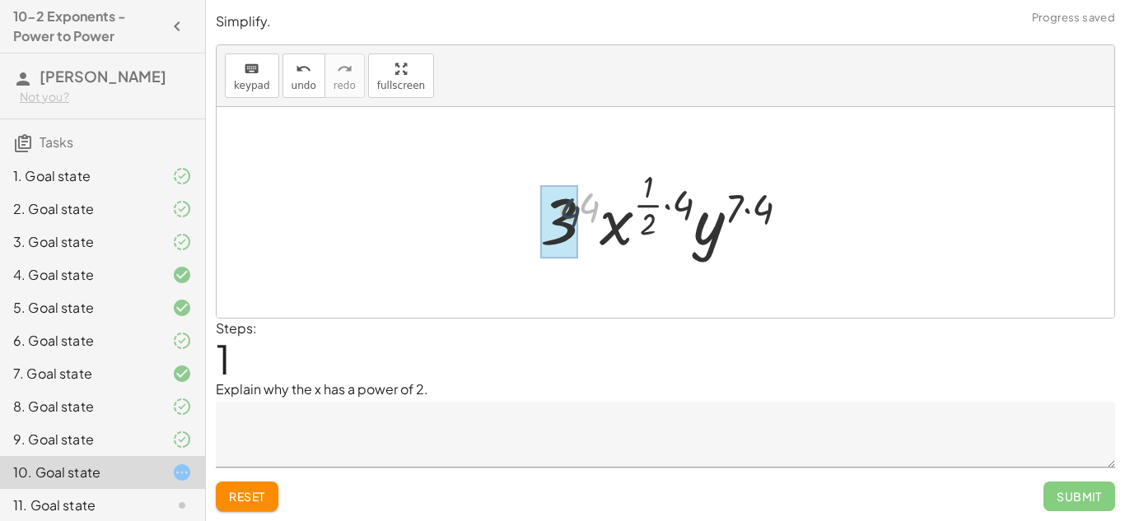
drag, startPoint x: 592, startPoint y: 209, endPoint x: 570, endPoint y: 215, distance: 23.0
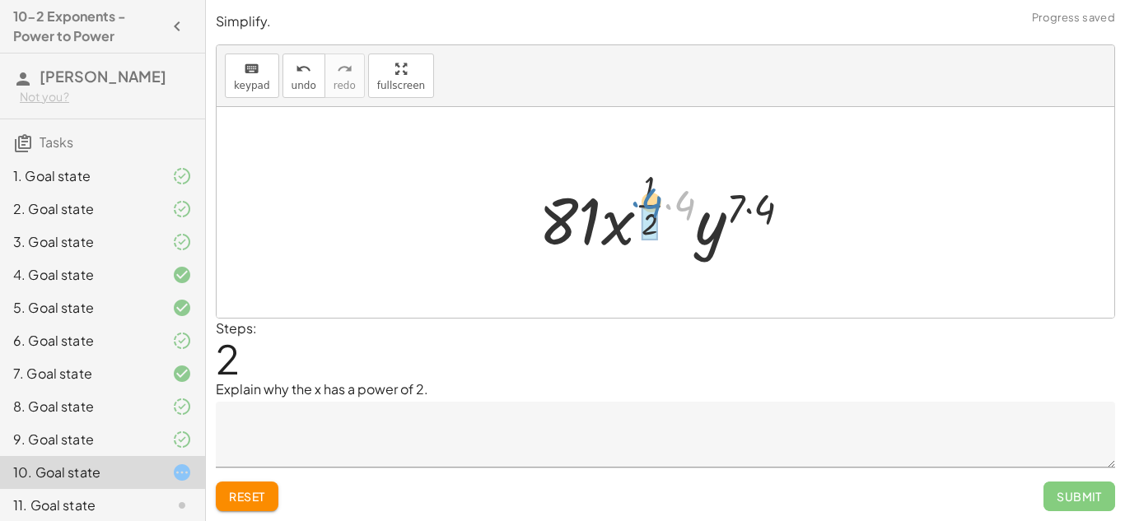
drag, startPoint x: 684, startPoint y: 206, endPoint x: 651, endPoint y: 203, distance: 33.0
click at [651, 203] on div at bounding box center [671, 212] width 282 height 97
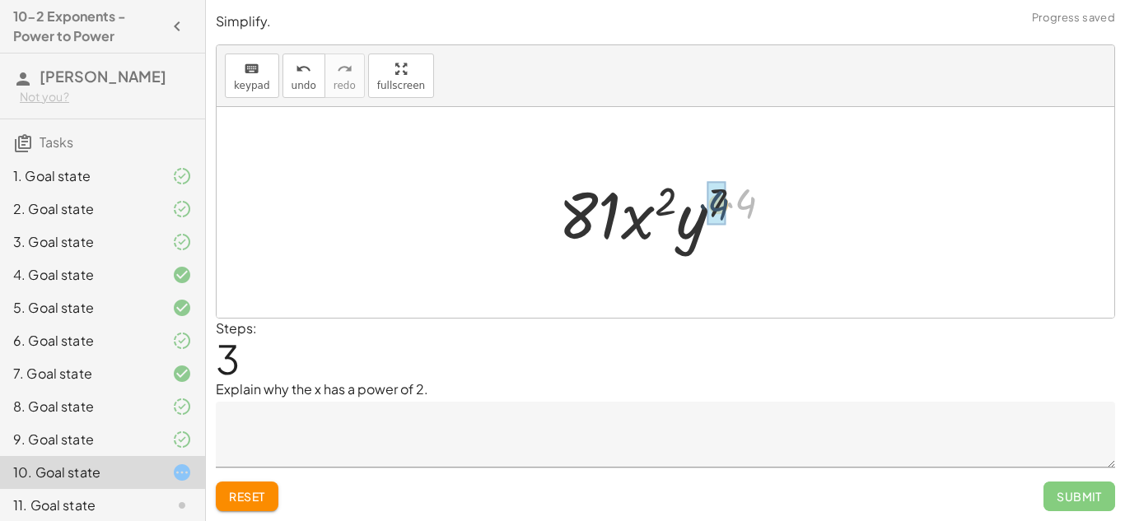
drag, startPoint x: 738, startPoint y: 207, endPoint x: 709, endPoint y: 209, distance: 28.9
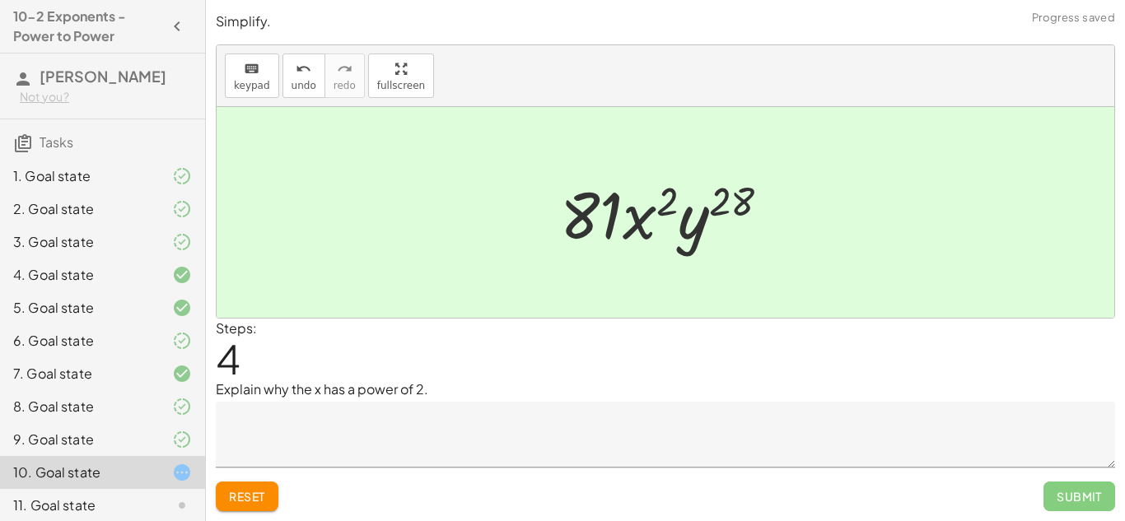
click at [250, 494] on span "Reset" at bounding box center [247, 496] width 36 height 15
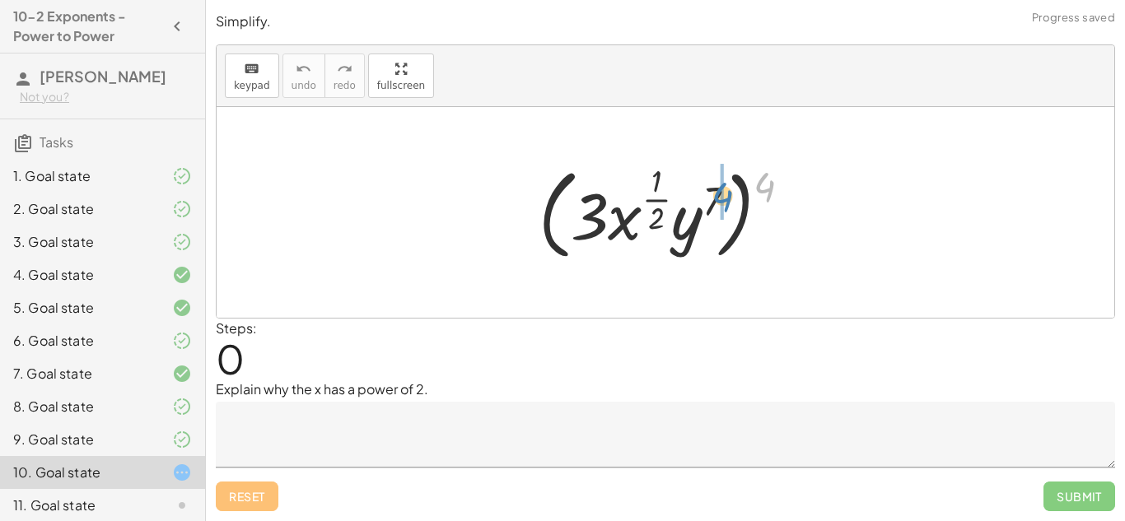
drag, startPoint x: 762, startPoint y: 192, endPoint x: 718, endPoint y: 202, distance: 45.5
click at [718, 202] on div at bounding box center [671, 212] width 282 height 107
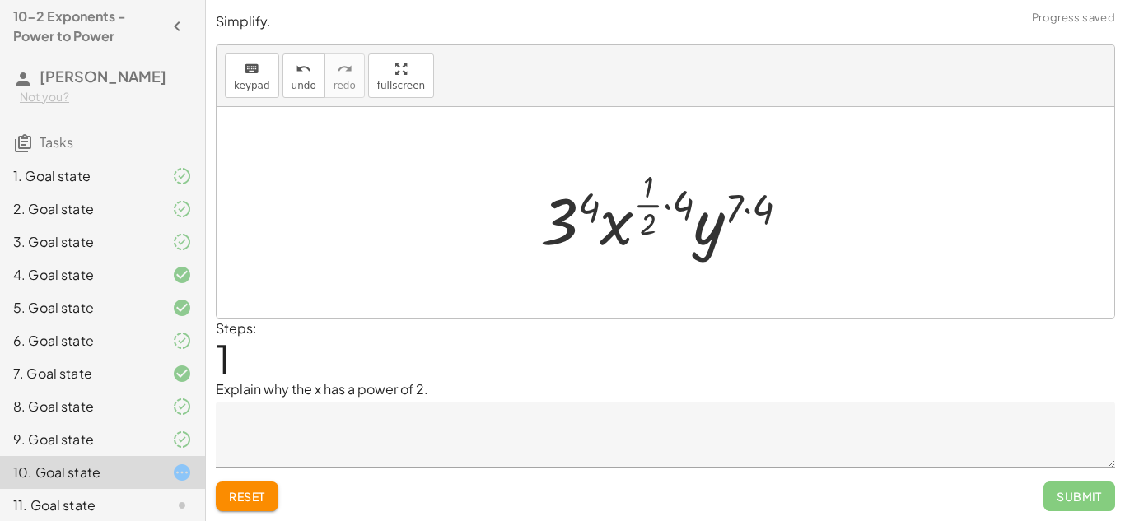
click at [524, 421] on textarea at bounding box center [665, 435] width 899 height 66
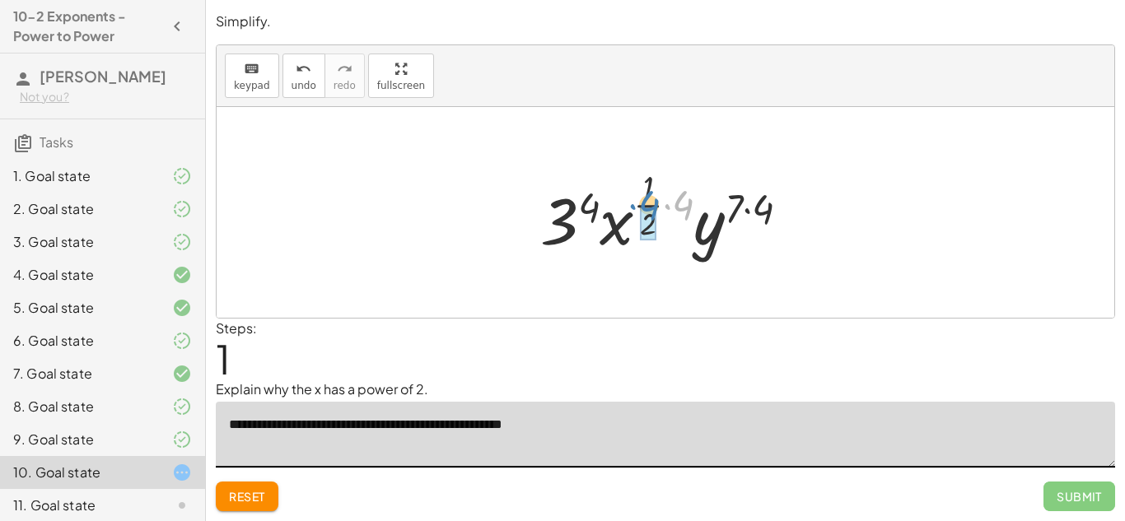
drag, startPoint x: 678, startPoint y: 203, endPoint x: 644, endPoint y: 205, distance: 33.8
click at [644, 205] on div at bounding box center [671, 212] width 279 height 97
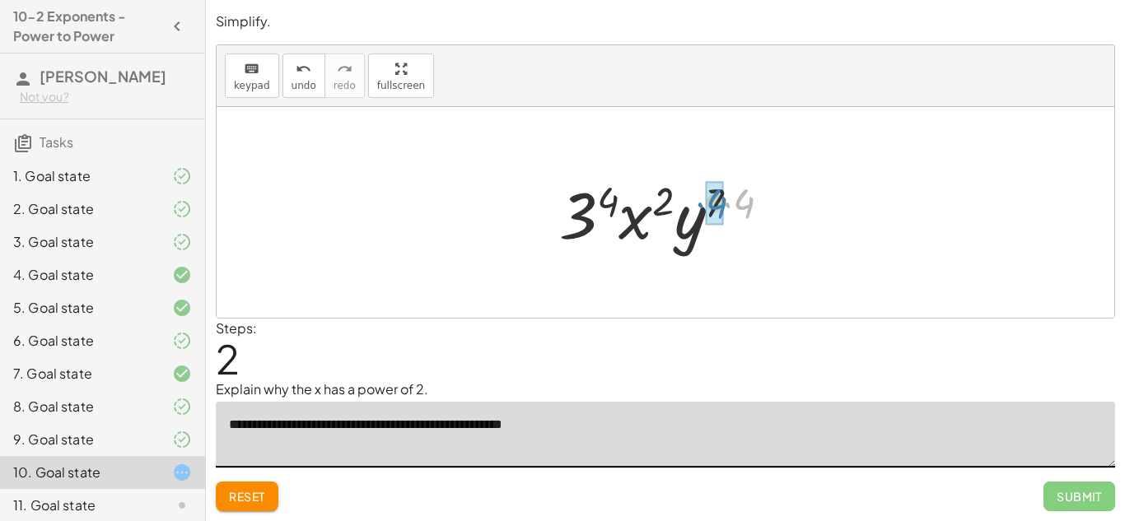
drag, startPoint x: 743, startPoint y: 203, endPoint x: 715, endPoint y: 203, distance: 27.2
click at [239, 504] on button "Reset" at bounding box center [247, 497] width 63 height 30
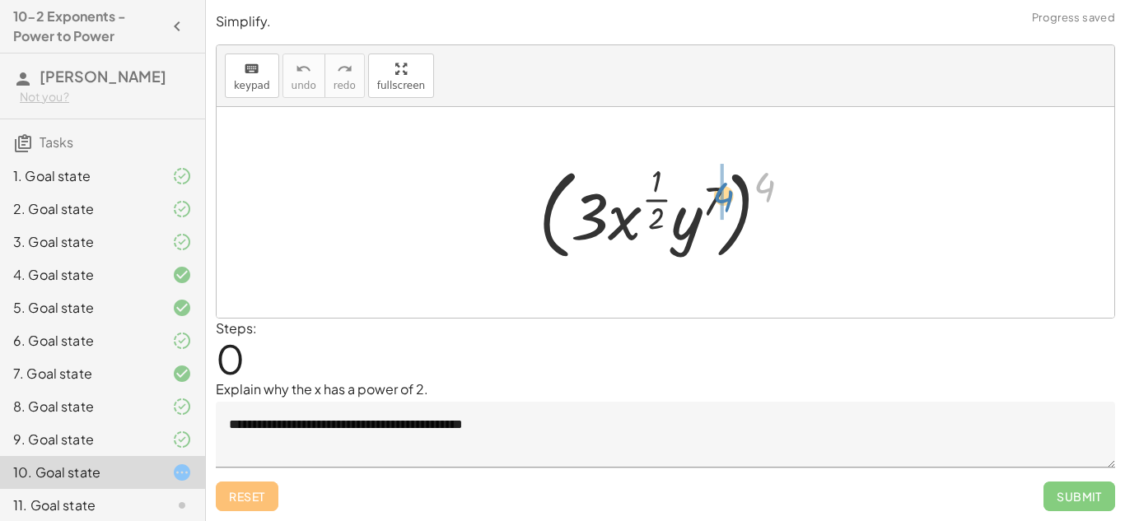
drag, startPoint x: 768, startPoint y: 189, endPoint x: 724, endPoint y: 199, distance: 45.5
click at [724, 199] on div at bounding box center [671, 212] width 282 height 107
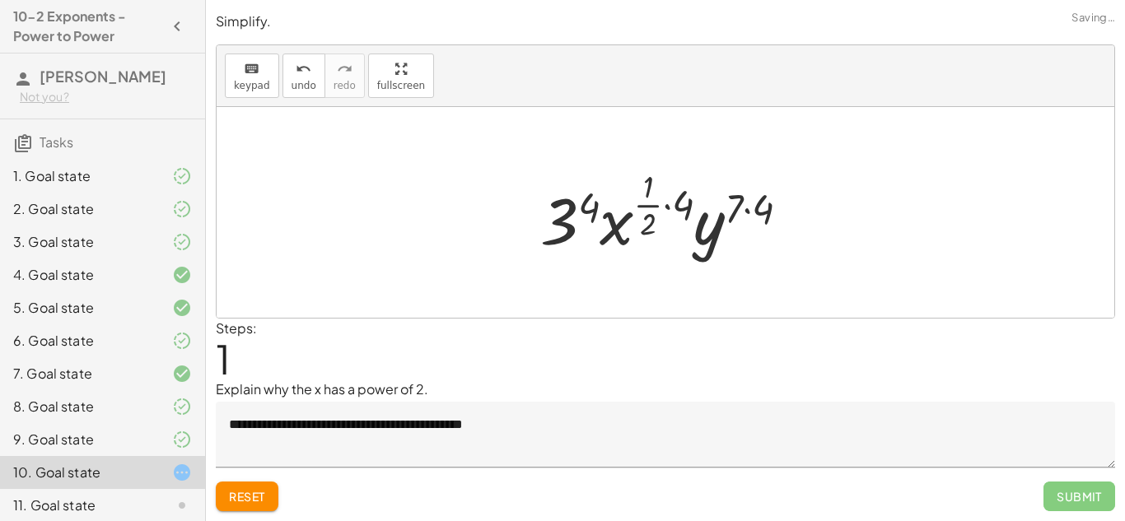
click at [534, 426] on textarea "**********" at bounding box center [665, 435] width 899 height 66
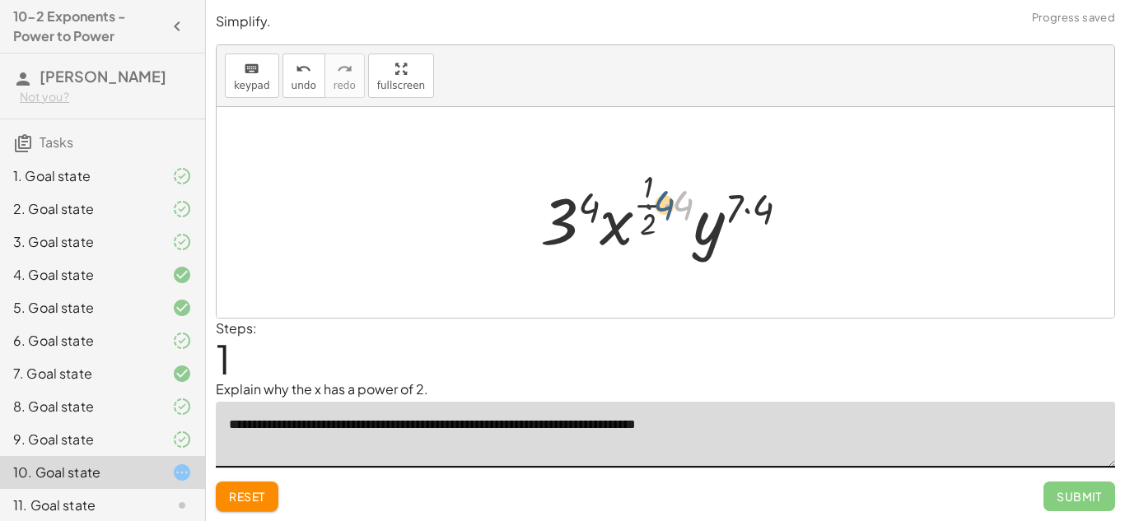
drag, startPoint x: 681, startPoint y: 198, endPoint x: 659, endPoint y: 197, distance: 22.2
click at [659, 197] on div at bounding box center [671, 212] width 279 height 97
drag, startPoint x: 681, startPoint y: 205, endPoint x: 650, endPoint y: 212, distance: 32.0
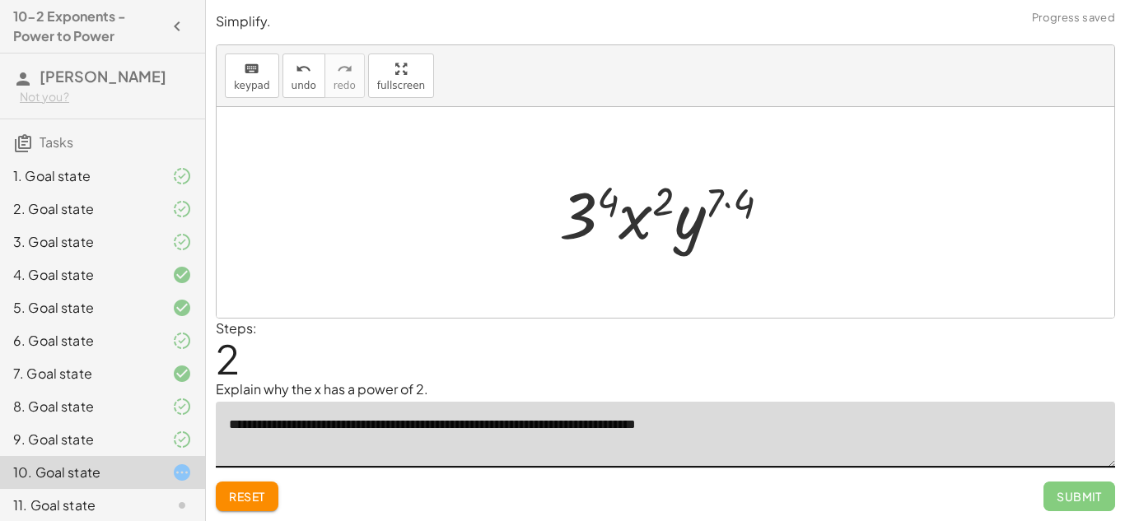
click at [725, 199] on div at bounding box center [671, 212] width 240 height 85
drag, startPoint x: 617, startPoint y: 203, endPoint x: 606, endPoint y: 203, distance: 10.7
click at [606, 203] on div at bounding box center [671, 212] width 236 height 85
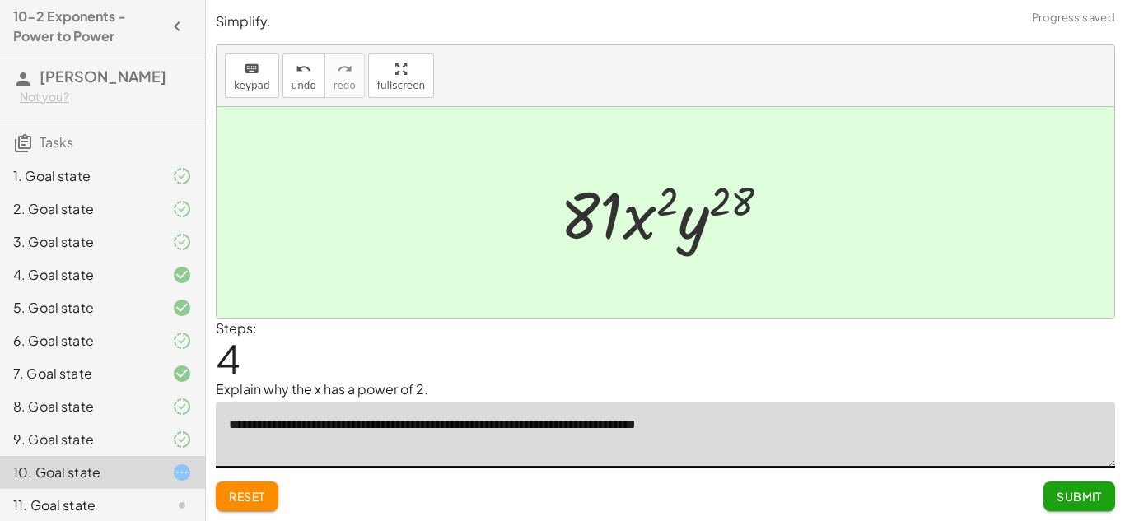
click at [673, 425] on textarea "**********" at bounding box center [665, 435] width 899 height 66
type textarea "**********"
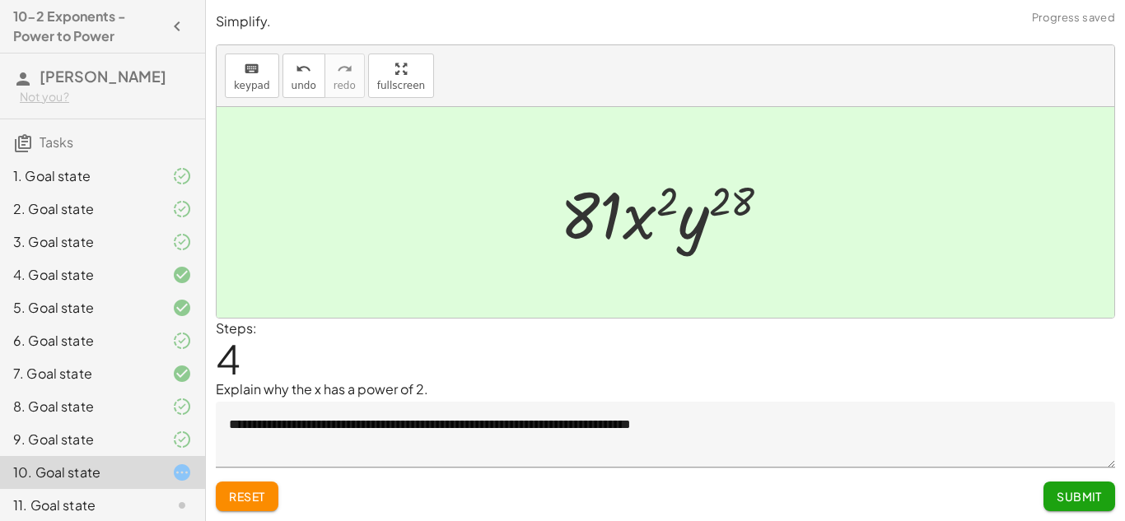
click at [1072, 490] on span "Submit" at bounding box center [1078, 496] width 45 height 15
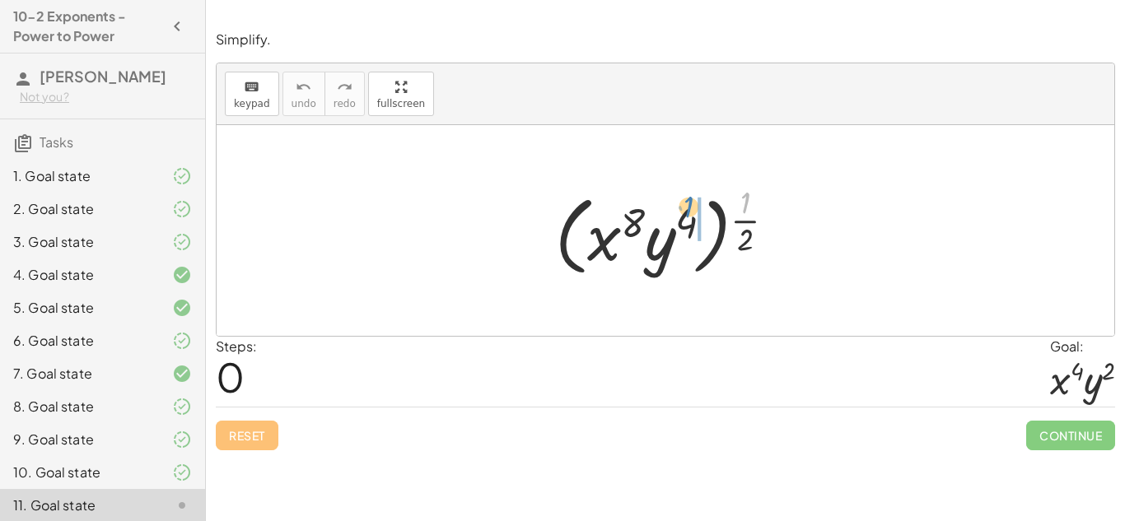
drag, startPoint x: 743, startPoint y: 211, endPoint x: 686, endPoint y: 216, distance: 57.0
click at [686, 216] on div at bounding box center [671, 230] width 249 height 102
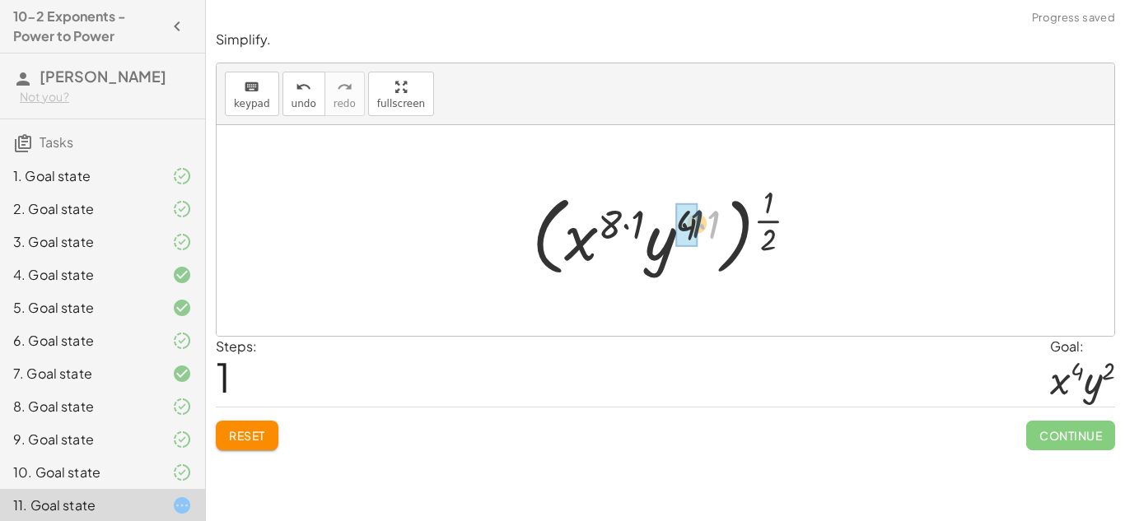
drag, startPoint x: 710, startPoint y: 225, endPoint x: 683, endPoint y: 223, distance: 26.4
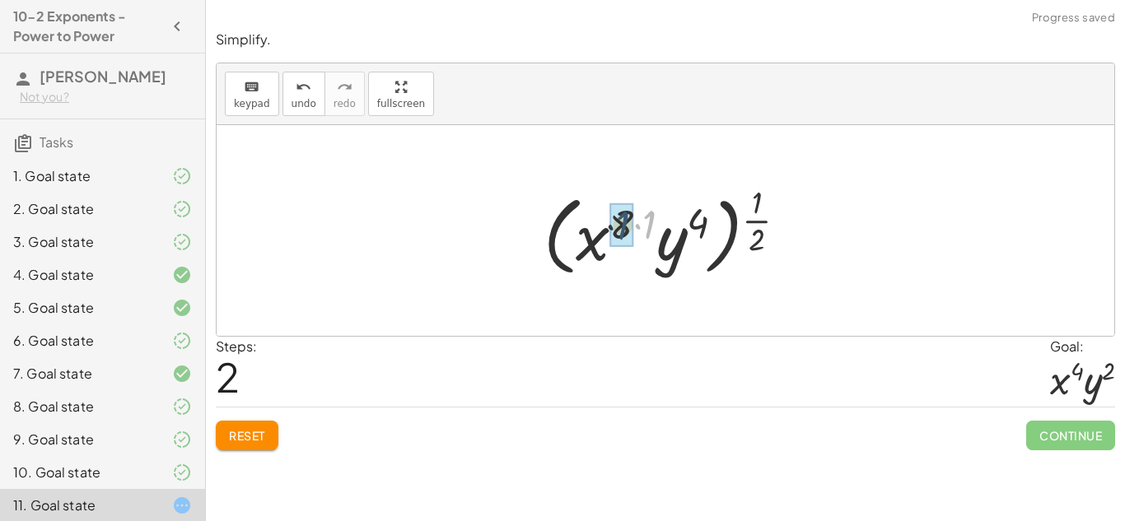
drag, startPoint x: 650, startPoint y: 221, endPoint x: 619, endPoint y: 221, distance: 30.5
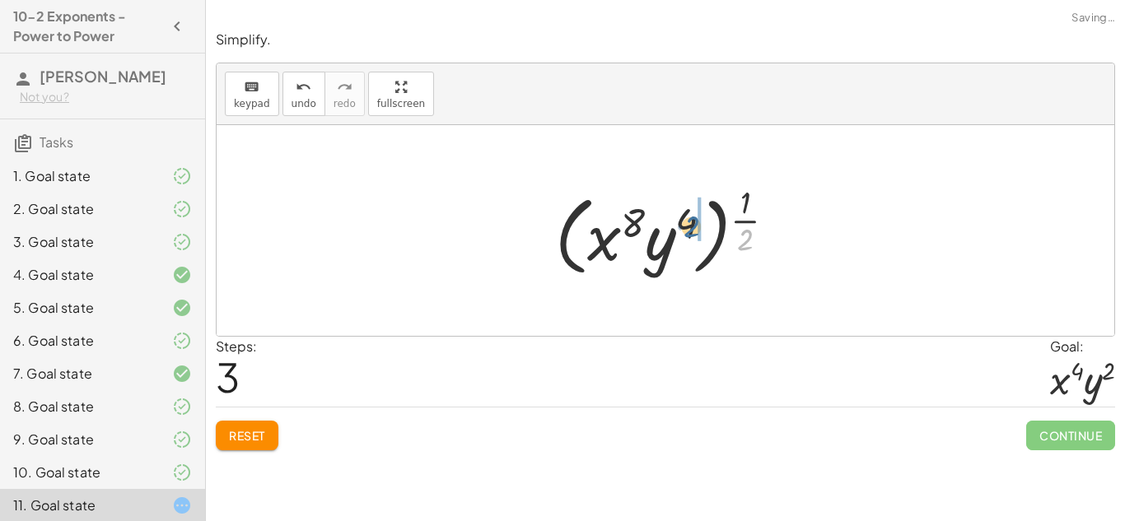
drag, startPoint x: 745, startPoint y: 235, endPoint x: 688, endPoint y: 217, distance: 59.6
click at [688, 217] on div at bounding box center [671, 230] width 249 height 102
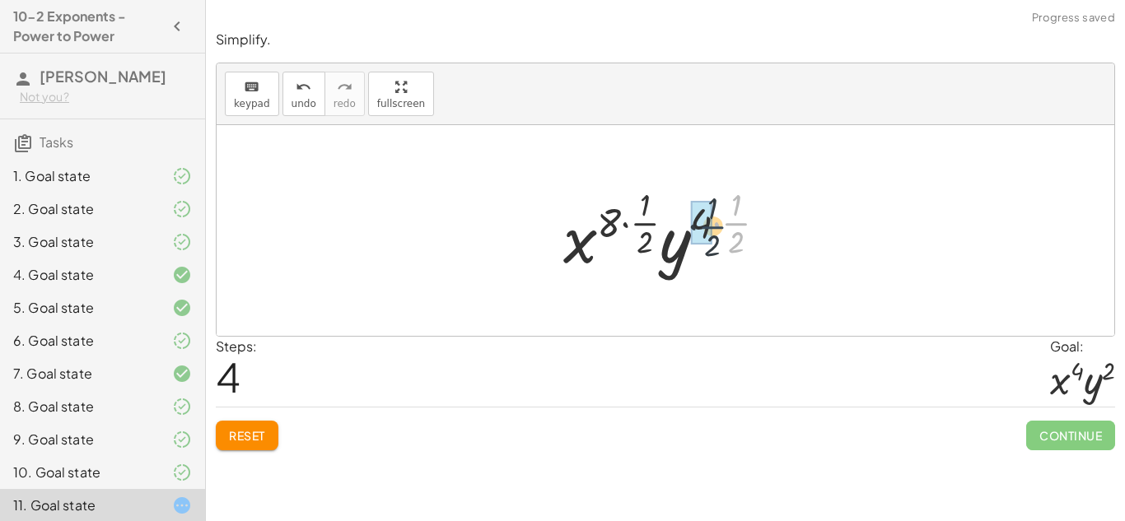
drag, startPoint x: 734, startPoint y: 226, endPoint x: 707, endPoint y: 229, distance: 27.4
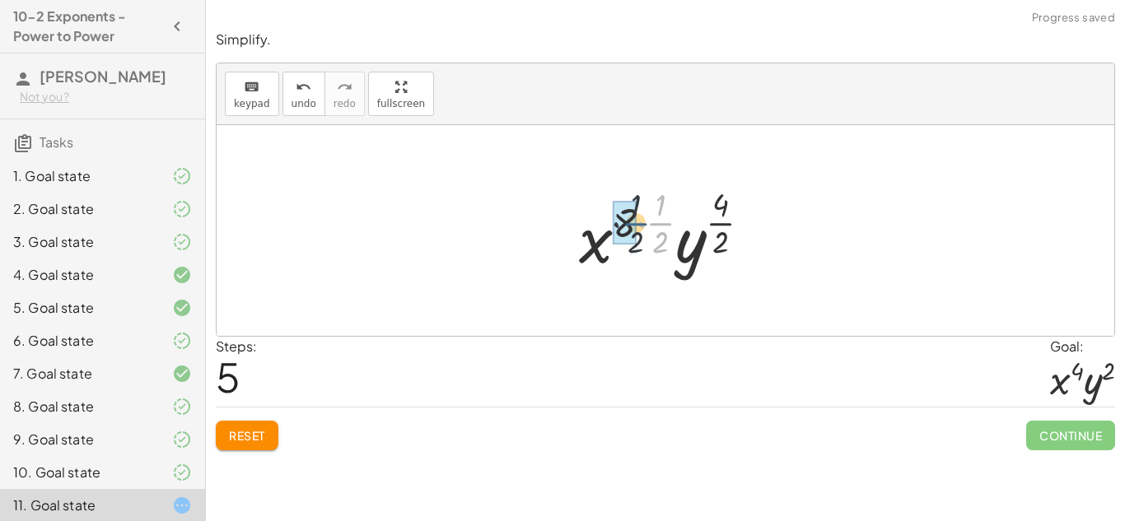
drag, startPoint x: 662, startPoint y: 221, endPoint x: 635, endPoint y: 221, distance: 27.2
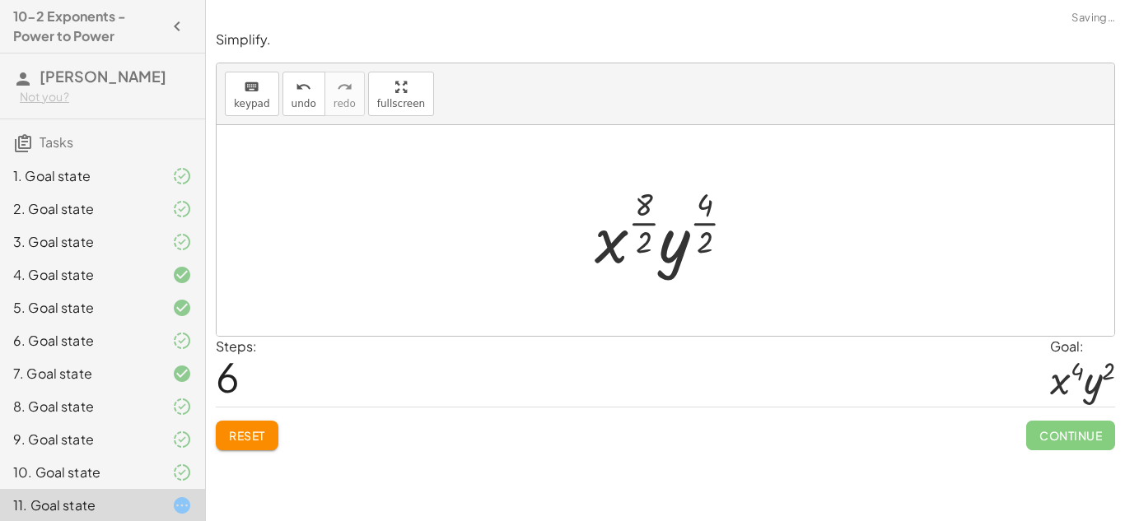
click at [642, 221] on div at bounding box center [671, 230] width 170 height 97
click at [687, 226] on div at bounding box center [671, 230] width 161 height 97
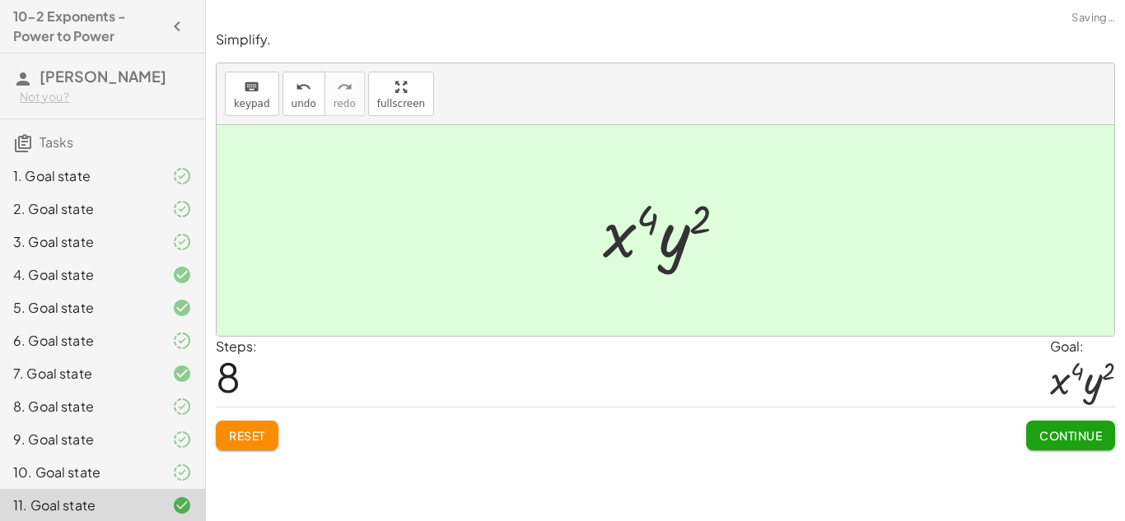
click at [1085, 414] on div "Continue" at bounding box center [1070, 429] width 89 height 43
click at [1090, 428] on span "Continue" at bounding box center [1070, 435] width 63 height 15
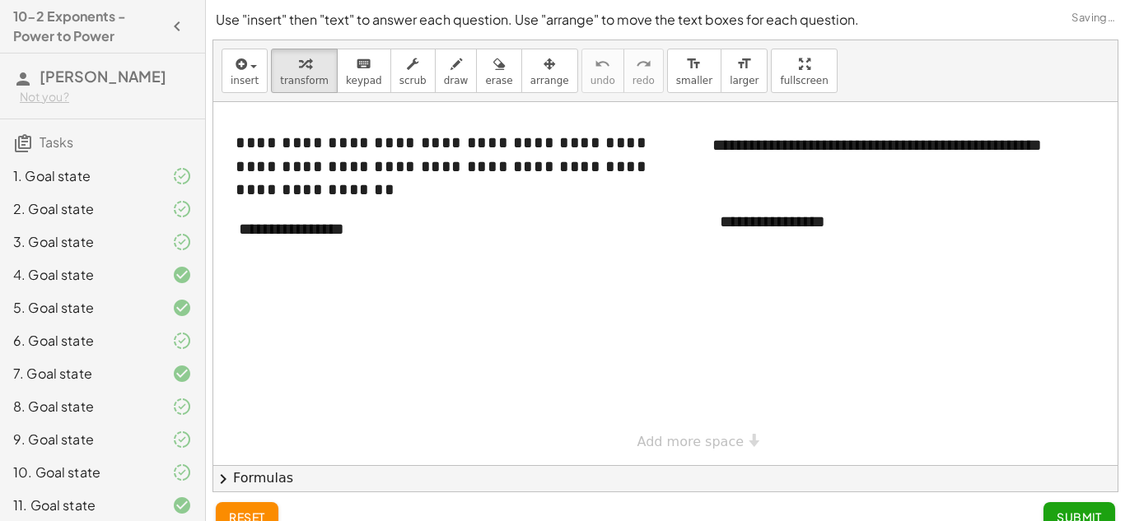
scroll to position [24, 0]
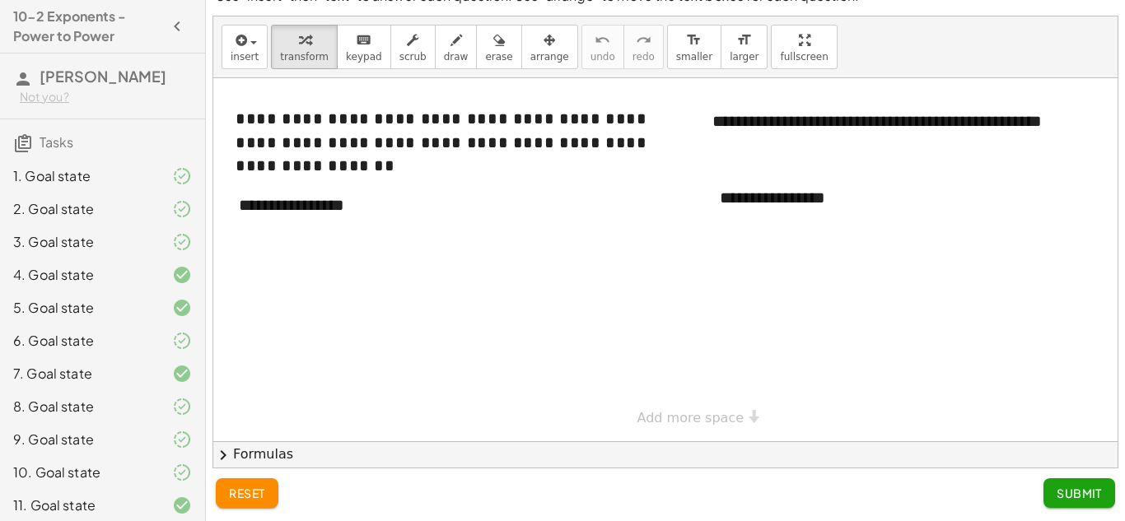
click at [611, 306] on div at bounding box center [685, 259] width 944 height 363
click at [335, 208] on div "**********" at bounding box center [345, 205] width 247 height 57
click at [409, 210] on div "**********" at bounding box center [345, 205] width 247 height 57
click at [246, 204] on div "**********" at bounding box center [345, 205] width 247 height 57
click at [424, 210] on div "**********" at bounding box center [345, 205] width 247 height 57
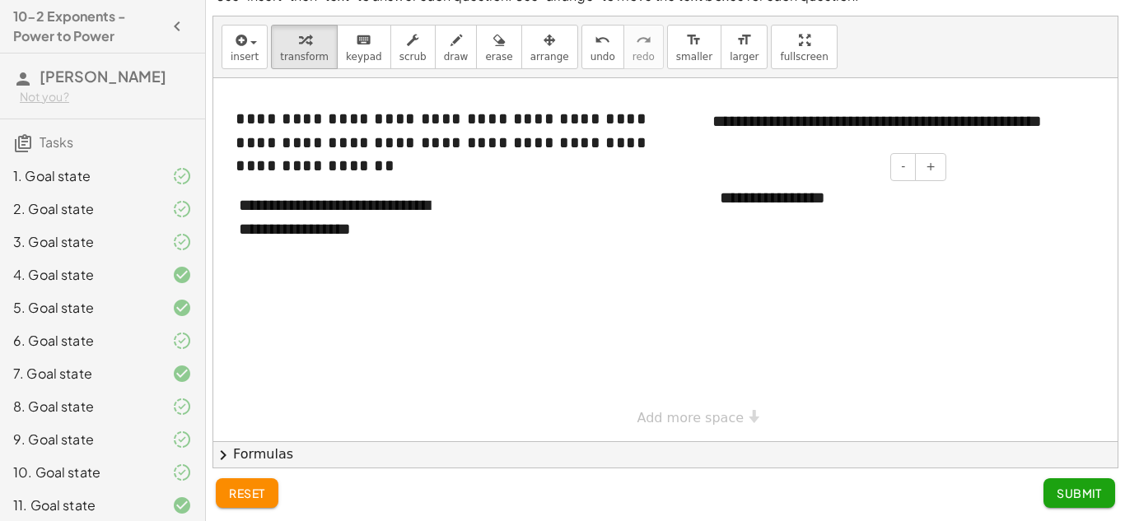
click at [836, 203] on div "**********" at bounding box center [826, 198] width 247 height 57
click at [888, 207] on div "**********" at bounding box center [826, 198] width 247 height 57
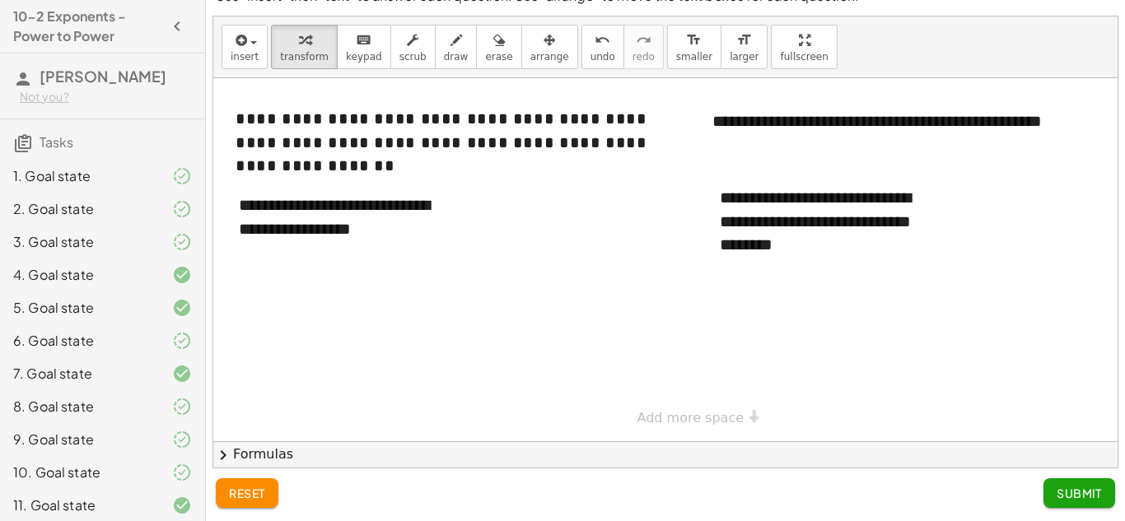
click at [1079, 482] on button "Submit" at bounding box center [1079, 493] width 72 height 30
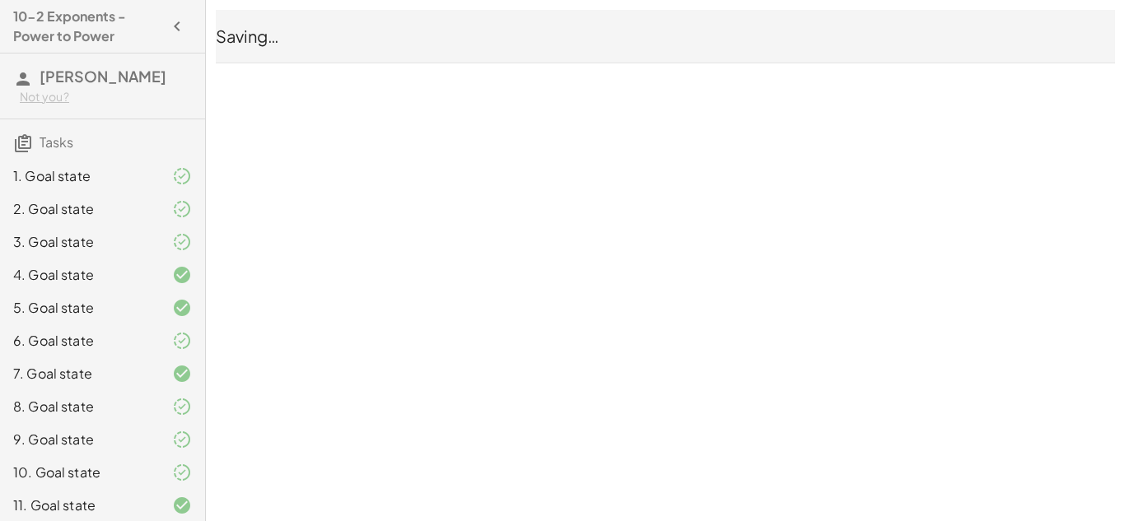
scroll to position [0, 0]
